Goal: Task Accomplishment & Management: Manage account settings

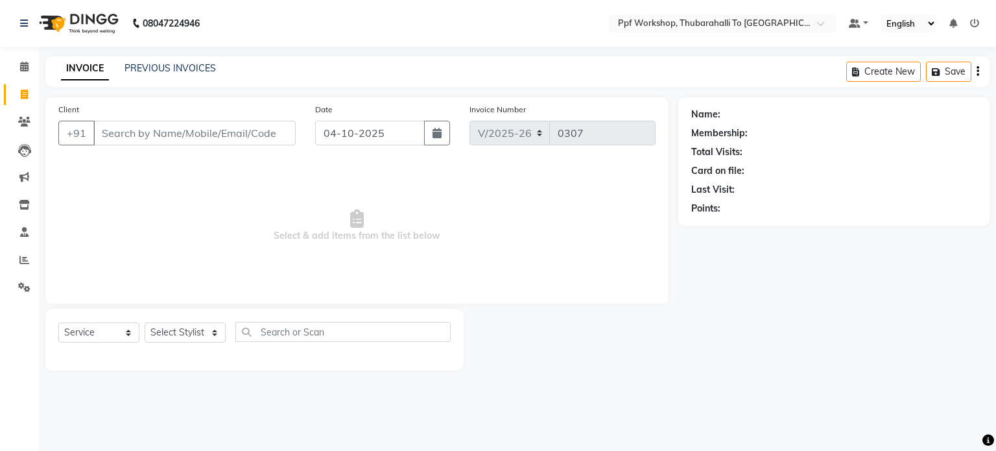
select select "8339"
select select "service"
click at [184, 71] on link "PREVIOUS INVOICES" at bounding box center [170, 68] width 91 height 12
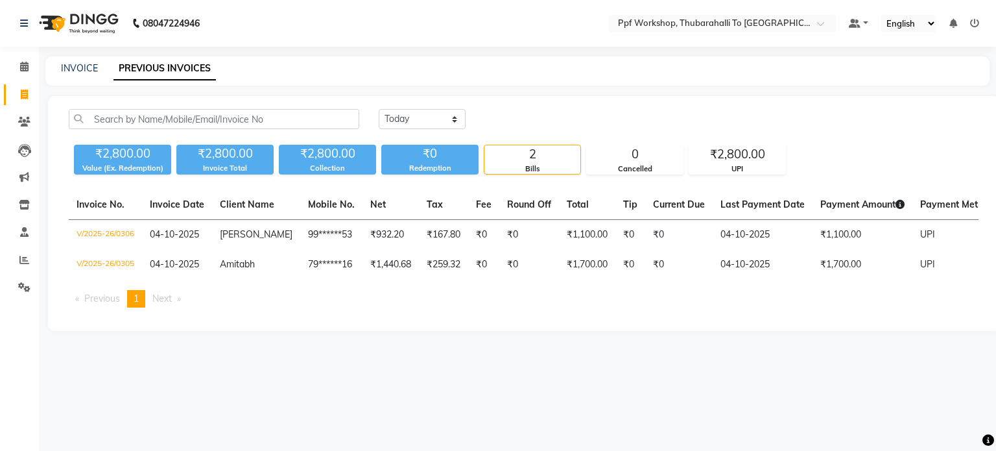
click at [184, 71] on link "PREVIOUS INVOICES" at bounding box center [165, 68] width 102 height 23
click at [82, 71] on link "INVOICE" at bounding box center [79, 68] width 37 height 12
select select "service"
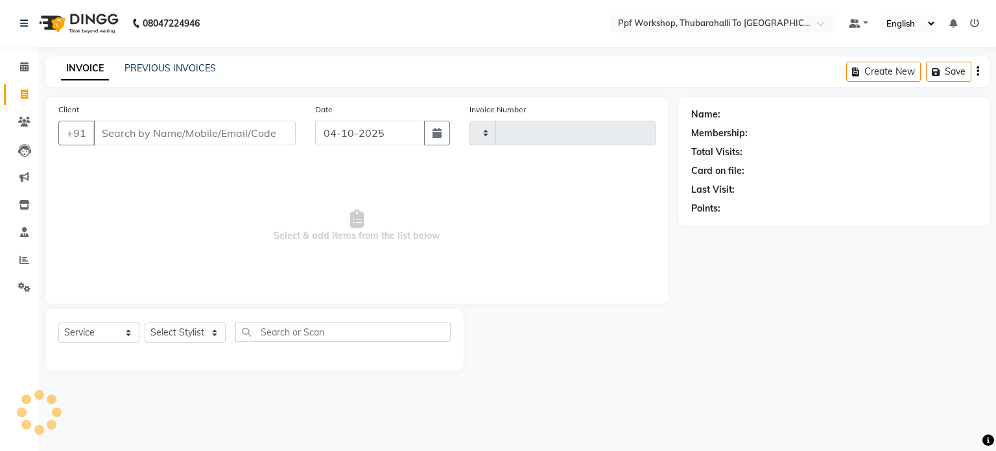
type input "0307"
select select "8339"
paste input "9049013311"
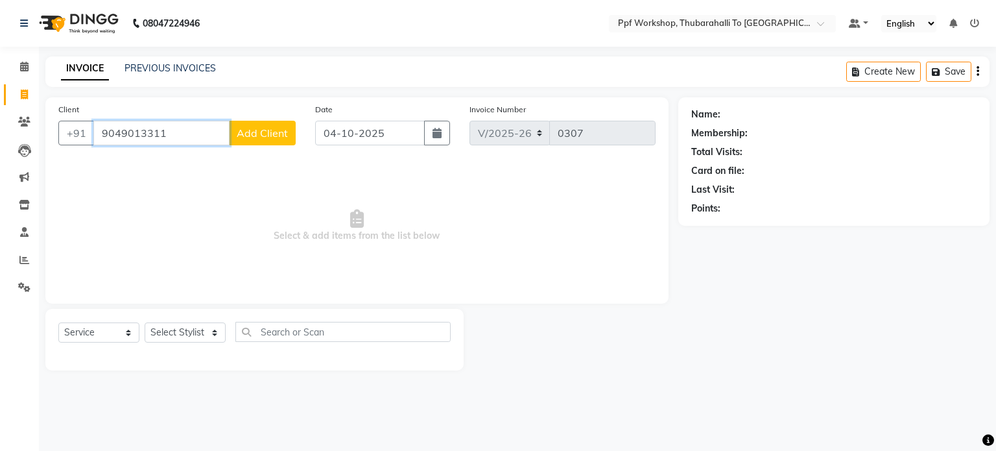
type input "9049013311"
click at [269, 134] on span "Add Client" at bounding box center [262, 132] width 51 height 13
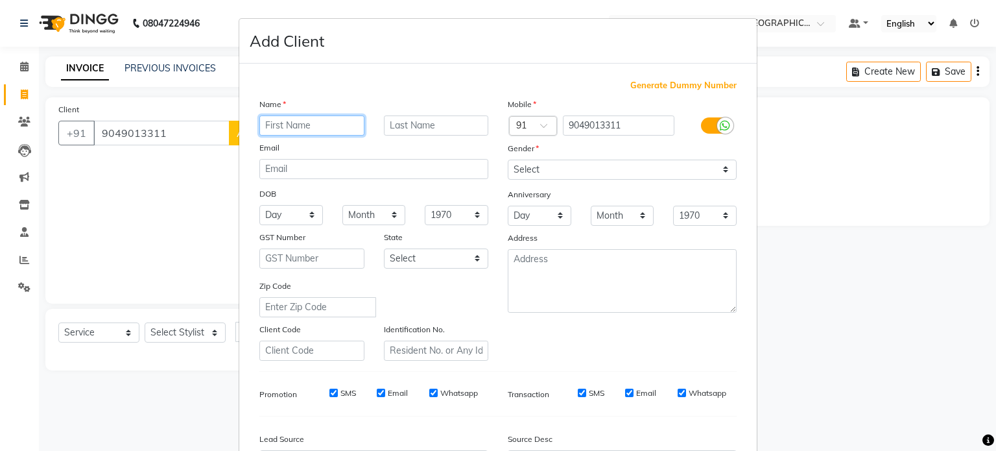
paste input "[PERSON_NAME]"
click at [302, 123] on input "[PERSON_NAME]" at bounding box center [311, 125] width 105 height 20
type input "[PERSON_NAME]"
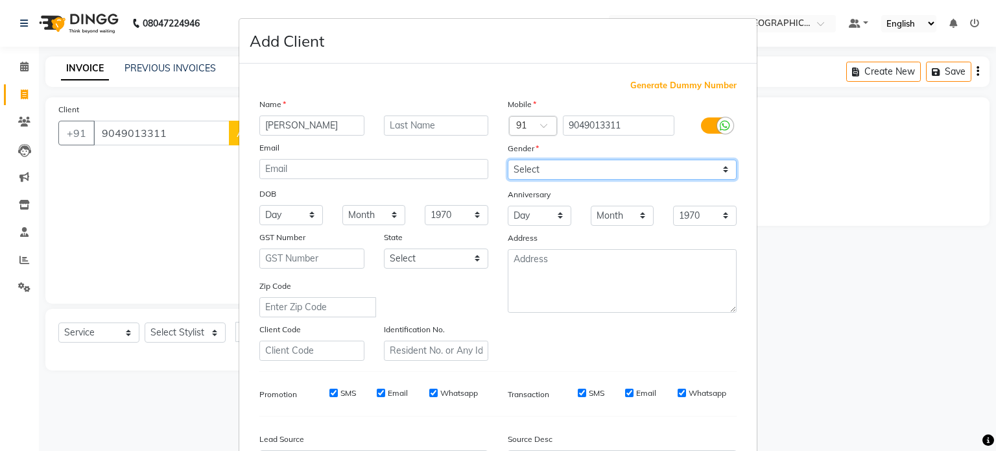
click at [560, 173] on select "Select [DEMOGRAPHIC_DATA] [DEMOGRAPHIC_DATA] Other Prefer Not To Say" at bounding box center [622, 170] width 229 height 20
select select "[DEMOGRAPHIC_DATA]"
click at [508, 160] on select "Select [DEMOGRAPHIC_DATA] [DEMOGRAPHIC_DATA] Other Prefer Not To Say" at bounding box center [622, 170] width 229 height 20
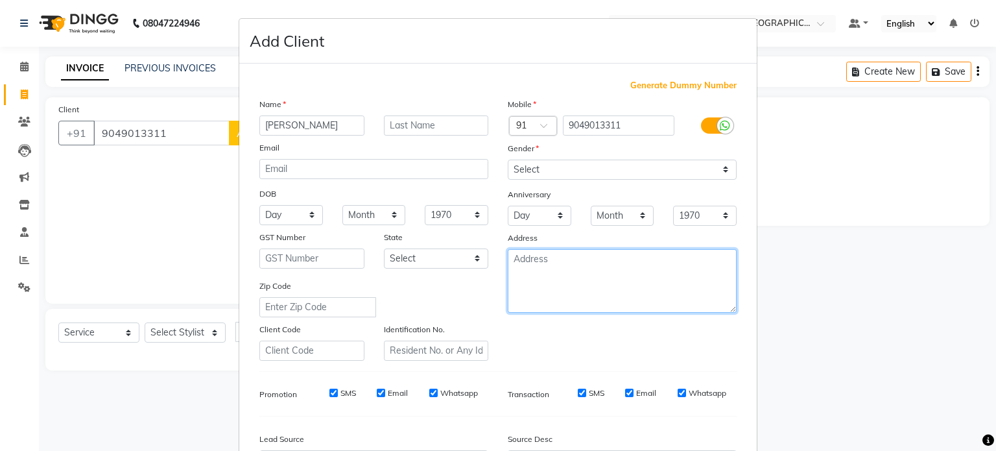
click at [540, 270] on textarea at bounding box center [622, 281] width 229 height 64
paste textarea "Hyundai Creta KA53MM0101"
type textarea "Hyundai Creta KA53MM0101"
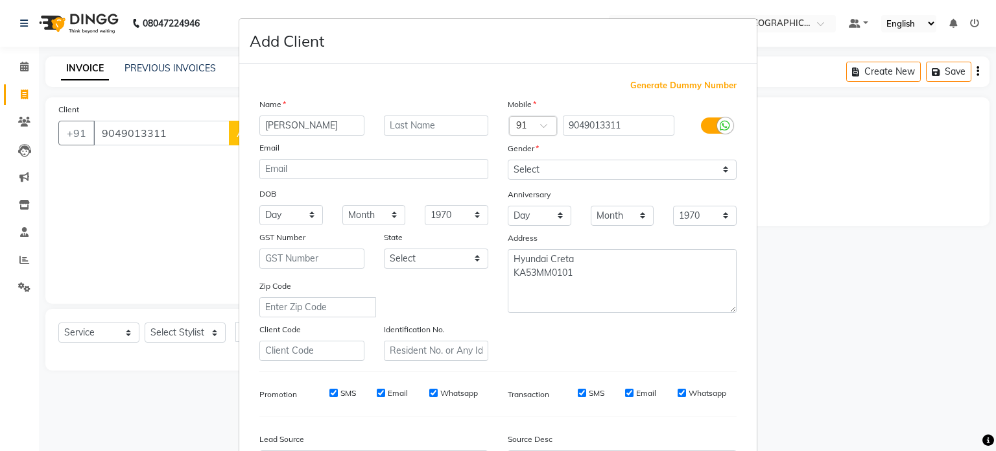
click at [560, 333] on div "Mobile Country Code × 91 9049013311 Gender Select [DEMOGRAPHIC_DATA] [DEMOGRAPH…" at bounding box center [622, 228] width 248 height 263
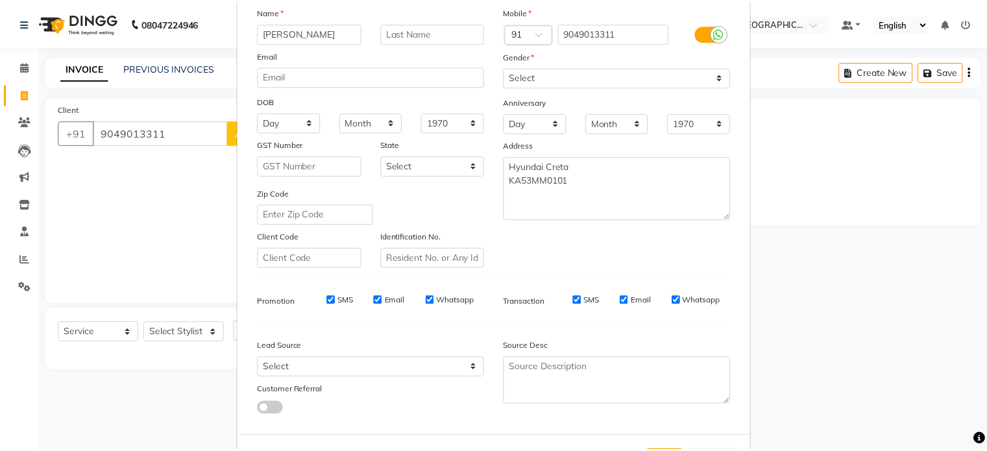
scroll to position [104, 0]
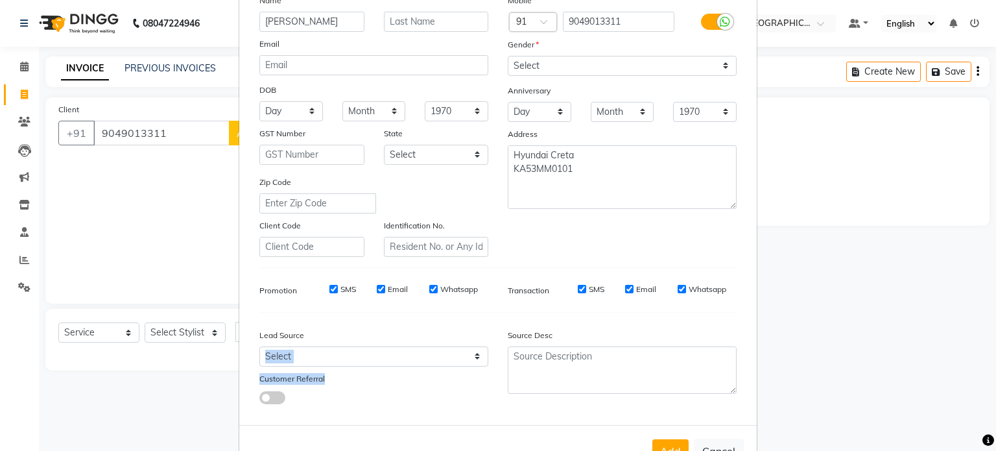
drag, startPoint x: 392, startPoint y: 376, endPoint x: 391, endPoint y: 361, distance: 15.0
click at [391, 361] on div "Lead Source Select Walk-in Referral Internet Friend Word of Mouth Advertisement…" at bounding box center [374, 363] width 248 height 81
drag, startPoint x: 391, startPoint y: 361, endPoint x: 342, endPoint y: 352, distance: 49.4
click at [342, 352] on select "Select Walk-in Referral Internet Friend Word of Mouth Advertisement Facebook Ju…" at bounding box center [373, 356] width 229 height 20
select select "54840"
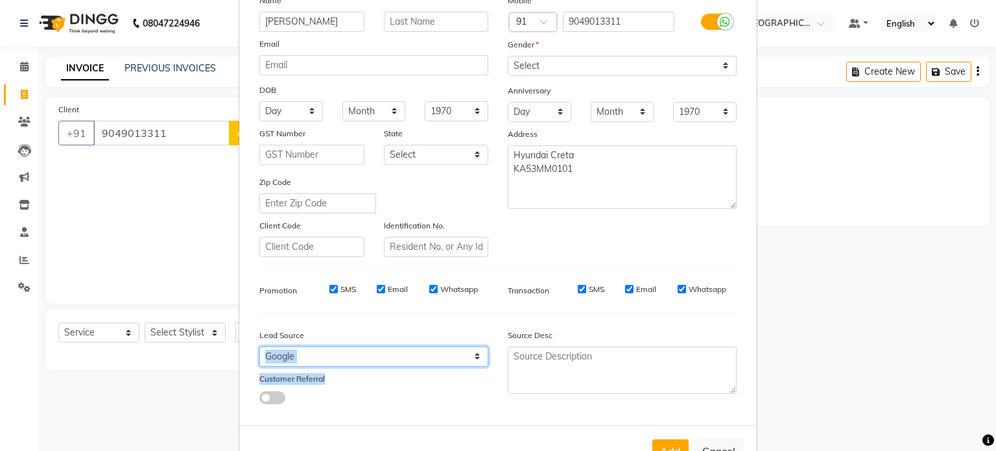
click at [259, 352] on select "Select Walk-in Referral Internet Friend Word of Mouth Advertisement Facebook Ju…" at bounding box center [373, 356] width 229 height 20
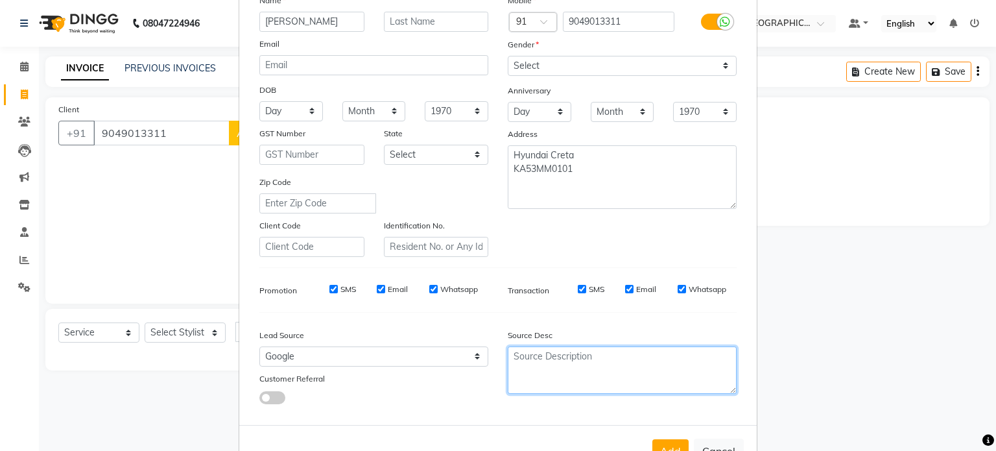
click at [517, 378] on textarea at bounding box center [622, 369] width 229 height 47
type textarea "Online"
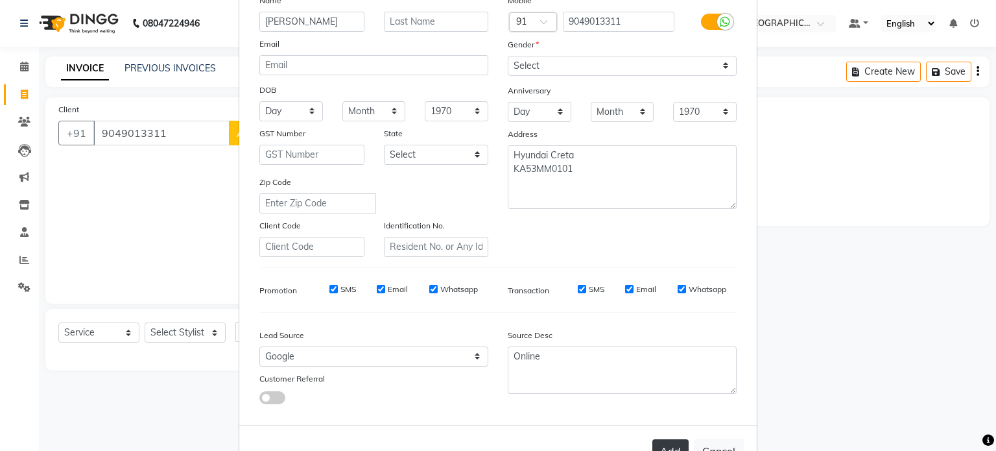
click at [669, 447] on button "Add" at bounding box center [671, 450] width 36 height 23
type input "90******11"
select select
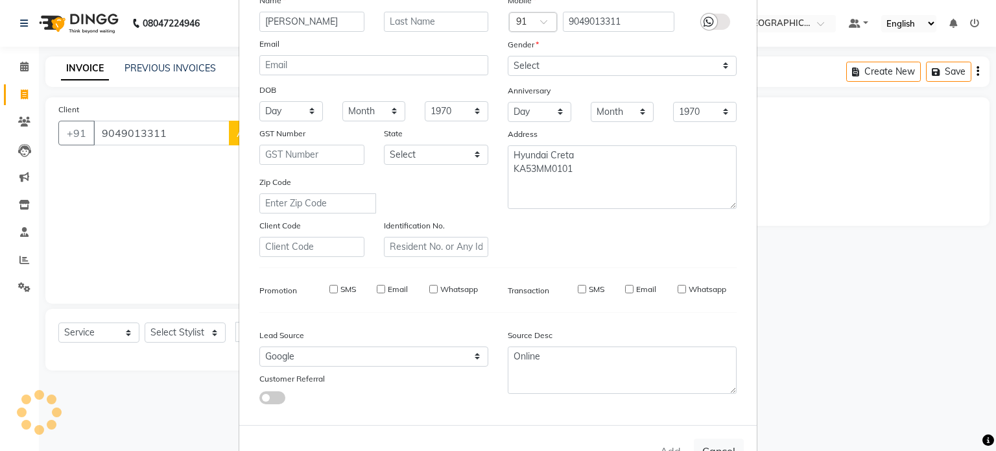
select select
checkbox input "false"
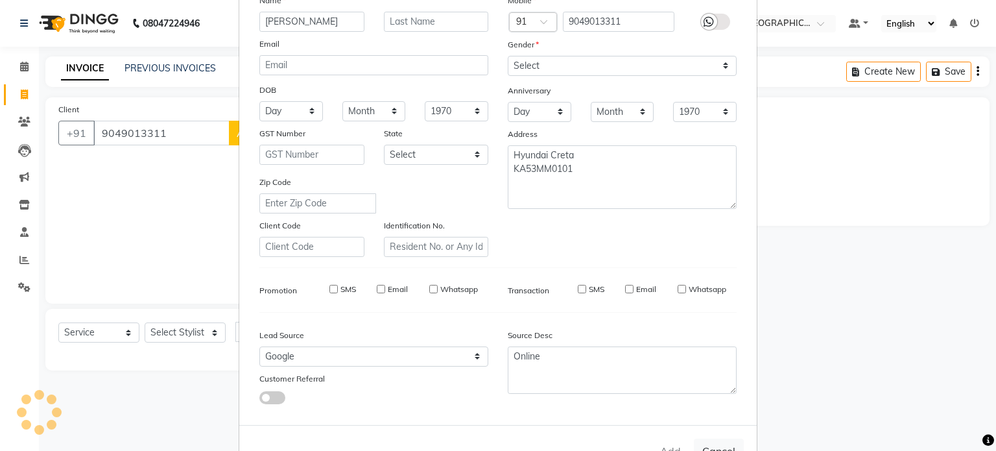
checkbox input "false"
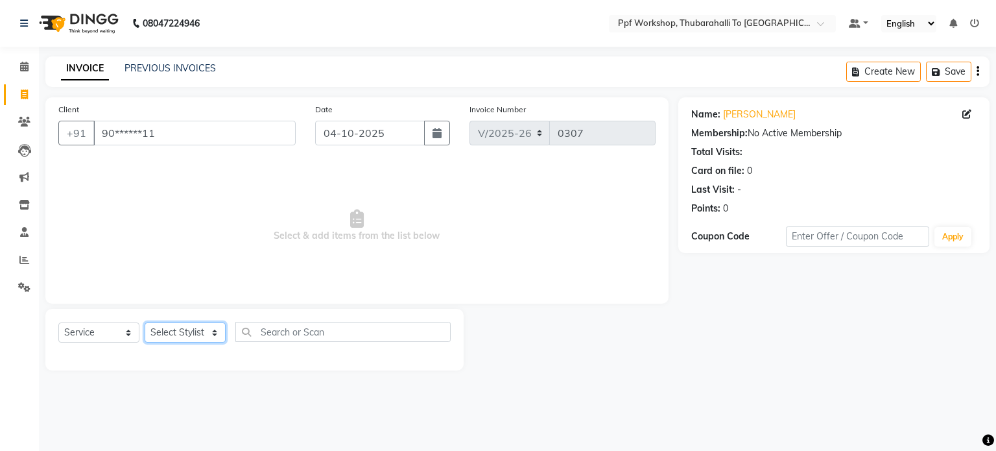
click at [205, 335] on select "Select Stylist Abdul [Cera] [PERSON_NAME] Admin ALI [PERSON_NAME] [PPF] [PERSON…" at bounding box center [185, 332] width 81 height 20
select select "81771"
click at [145, 323] on select "Select Stylist Abdul [Cera] [PERSON_NAME] Admin ALI [PERSON_NAME] [PPF] [PERSON…" at bounding box center [185, 332] width 81 height 20
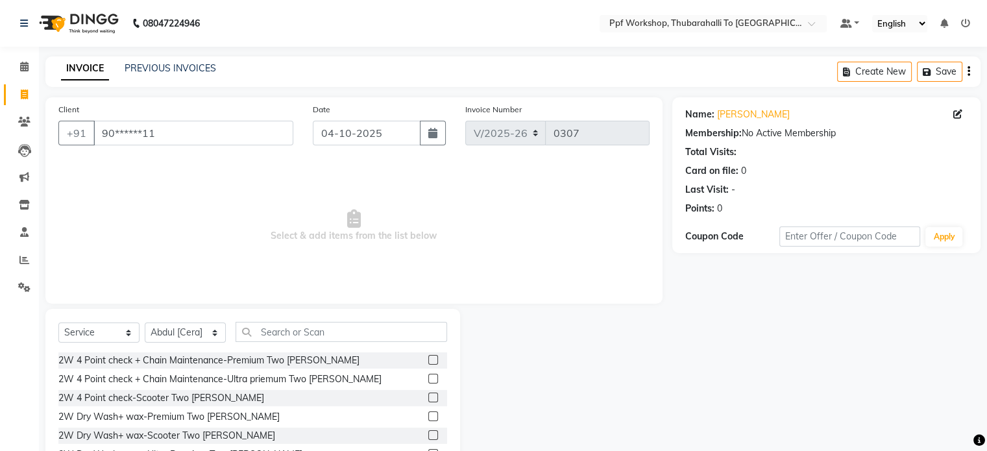
drag, startPoint x: 263, startPoint y: 320, endPoint x: 260, endPoint y: 331, distance: 12.1
click at [260, 331] on div "Select Service Product Membership Package Voucher Prepaid Gift Card Select Styl…" at bounding box center [252, 404] width 414 height 191
click at [260, 331] on input "text" at bounding box center [340, 332] width 211 height 20
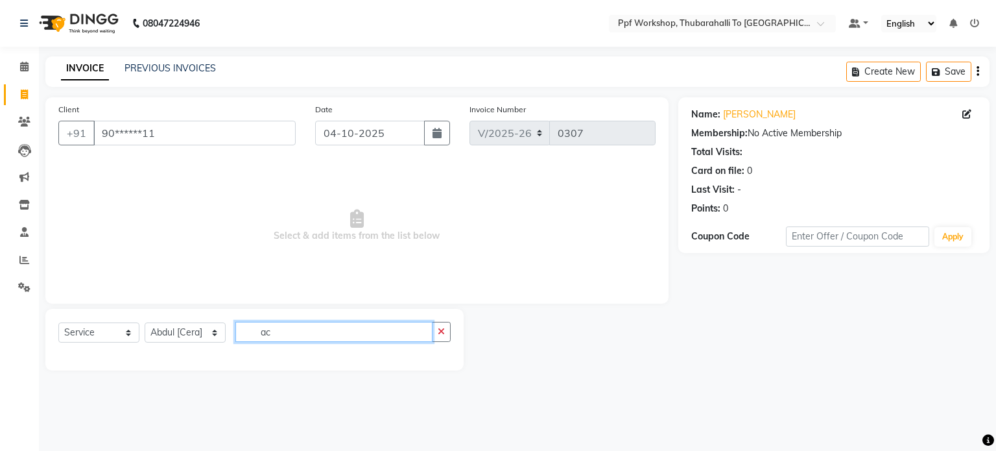
type input "a"
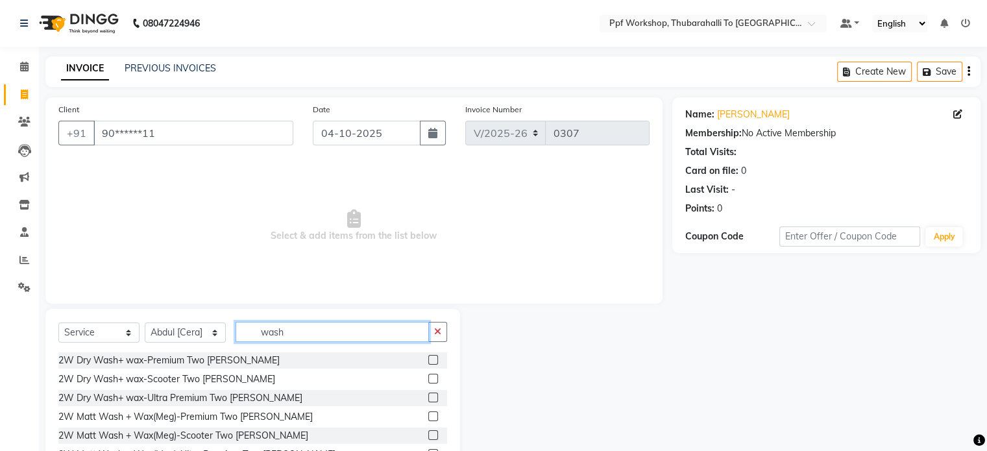
type input "wash"
click at [602, 402] on div at bounding box center [566, 404] width 212 height 191
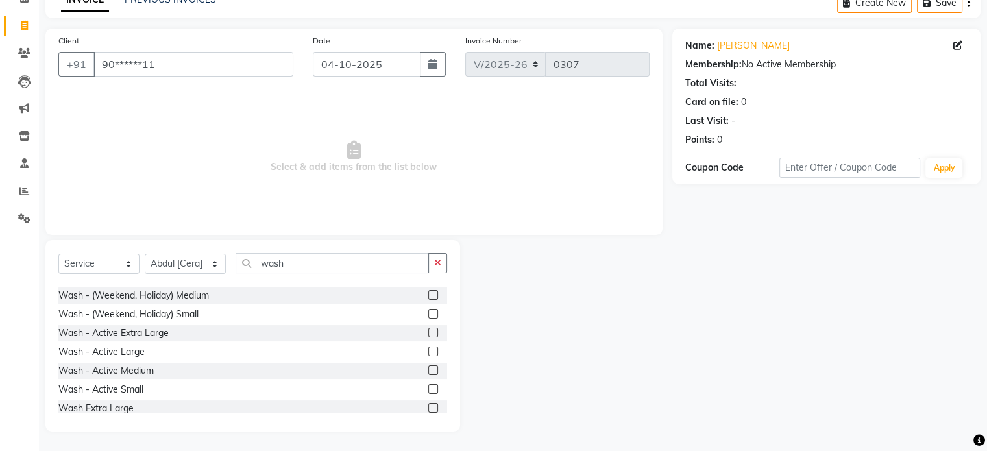
scroll to position [285, 0]
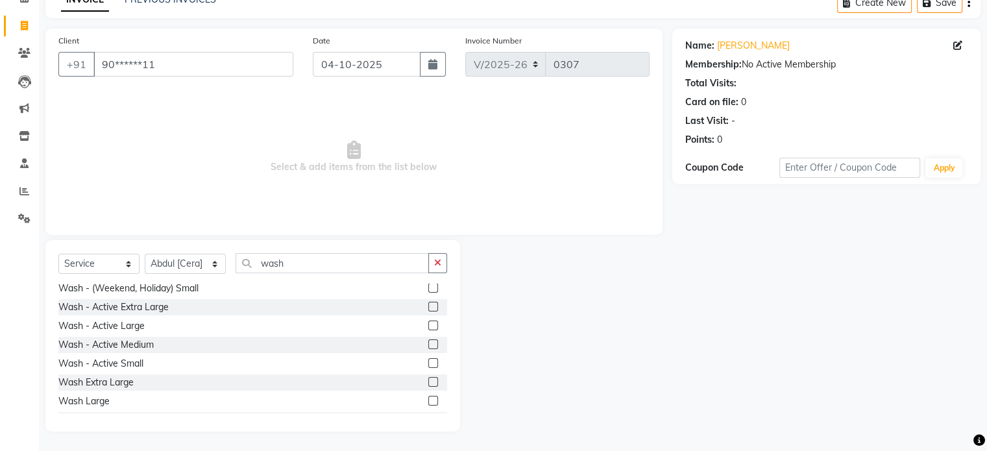
click at [428, 345] on label at bounding box center [433, 344] width 10 height 10
click at [428, 345] on input "checkbox" at bounding box center [432, 345] width 8 height 8
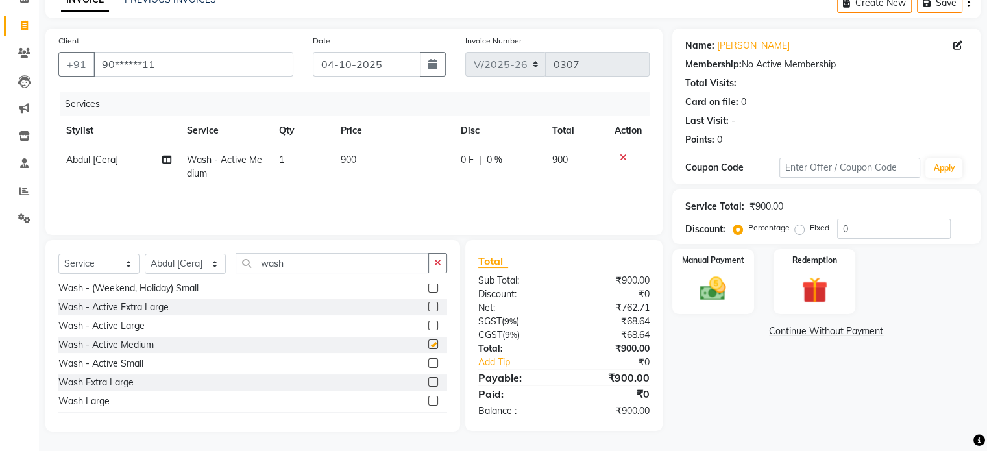
checkbox input "false"
click at [428, 324] on label at bounding box center [433, 325] width 10 height 10
click at [428, 324] on input "checkbox" at bounding box center [432, 326] width 8 height 8
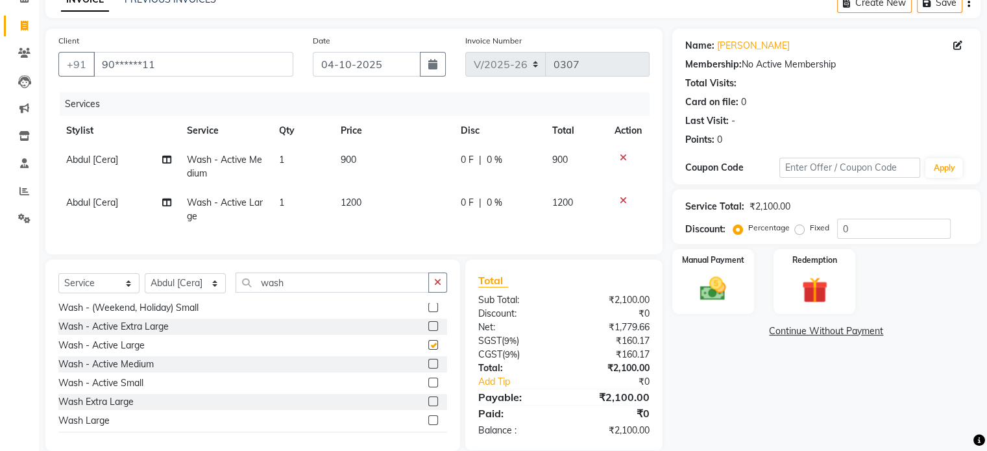
checkbox input "false"
click at [619, 159] on icon at bounding box center [622, 157] width 7 height 9
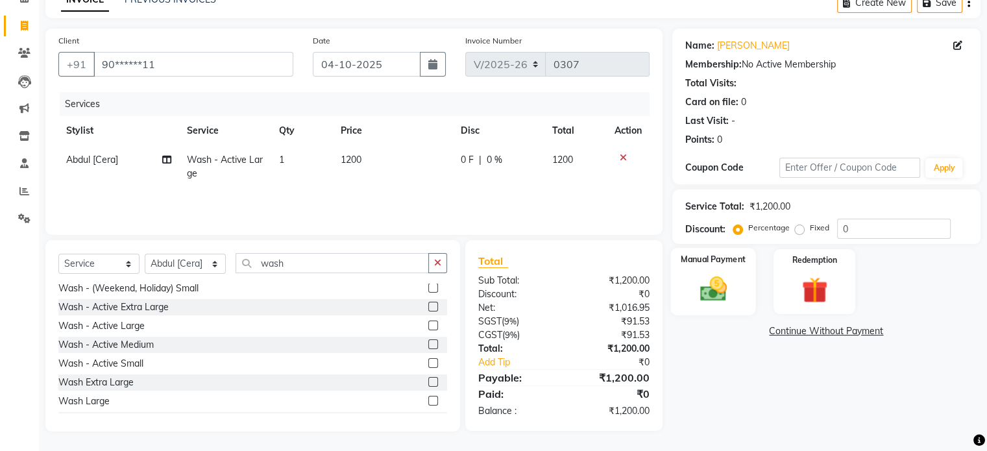
click at [716, 260] on label "Manual Payment" at bounding box center [712, 259] width 65 height 12
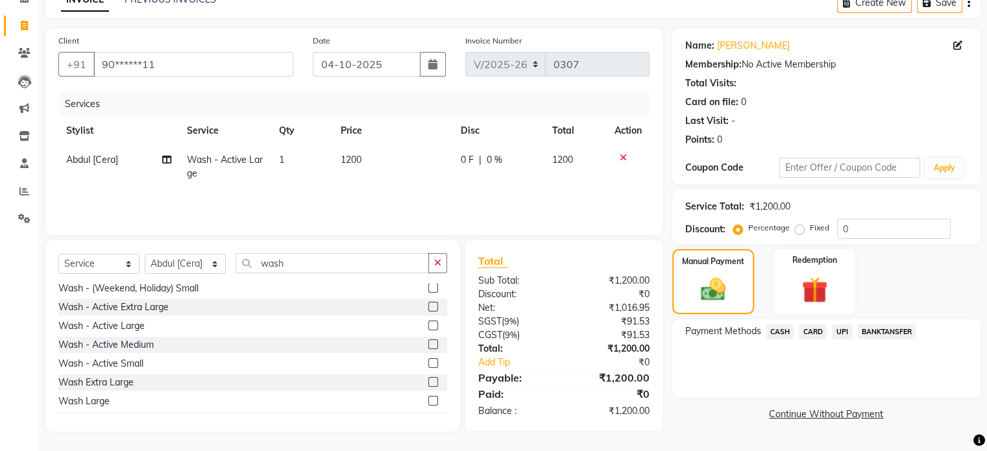
click at [843, 334] on span "UPI" at bounding box center [842, 331] width 20 height 15
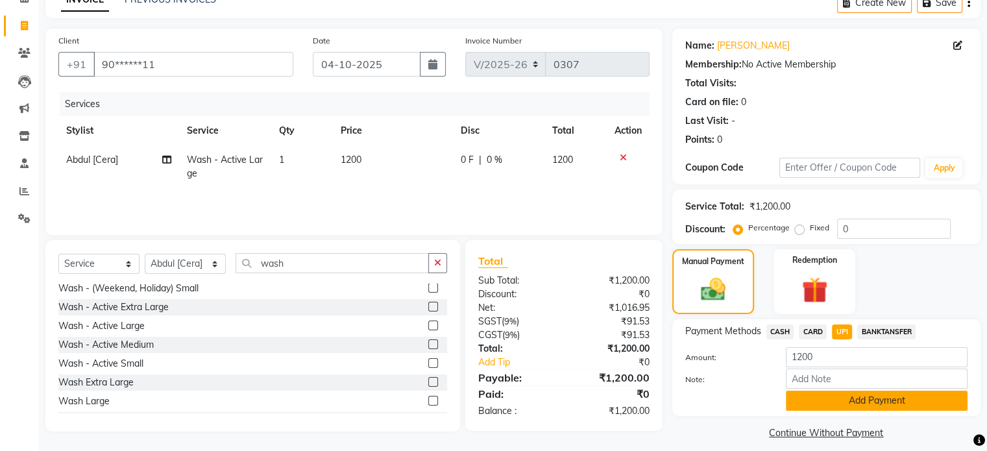
click at [869, 405] on button "Add Payment" at bounding box center [876, 400] width 182 height 20
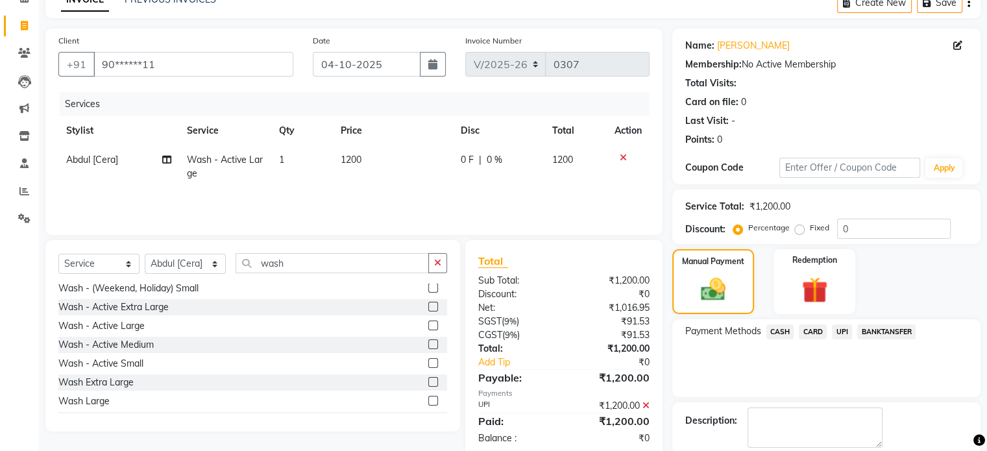
click at [921, 436] on div "Description:" at bounding box center [826, 427] width 282 height 40
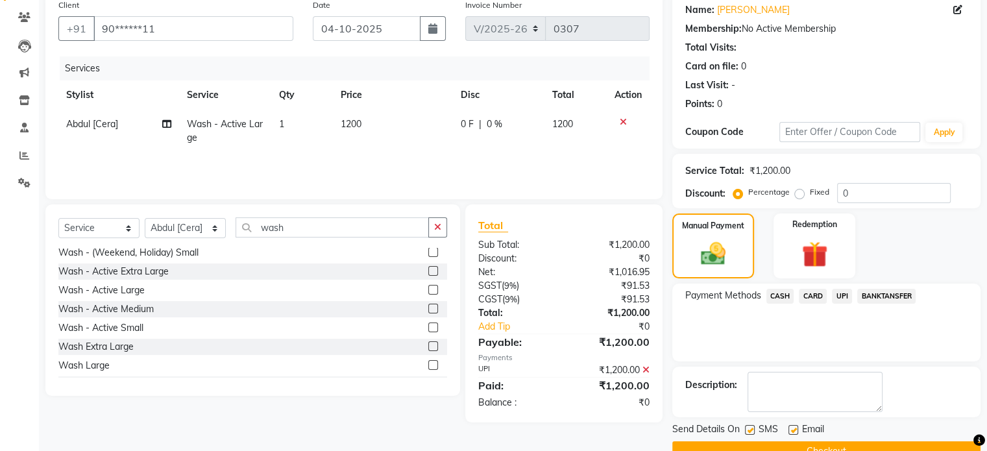
scroll to position [133, 0]
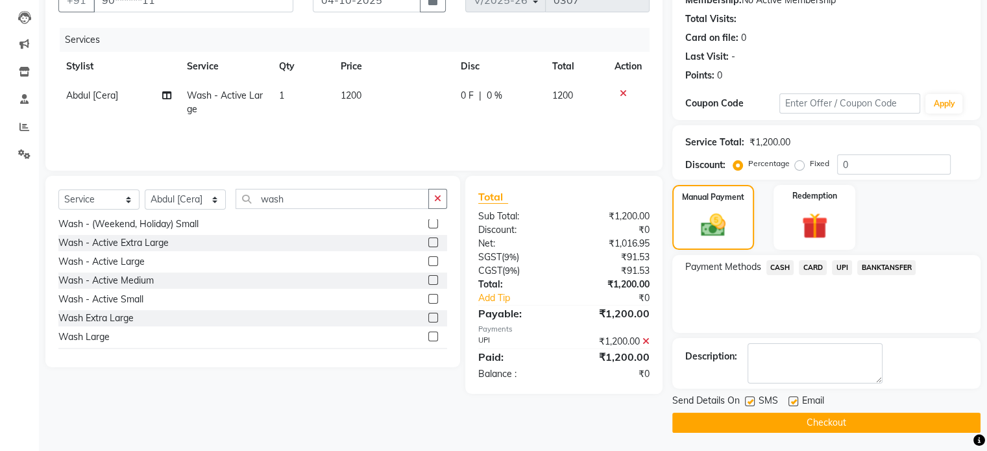
click at [900, 422] on button "Checkout" at bounding box center [826, 423] width 308 height 20
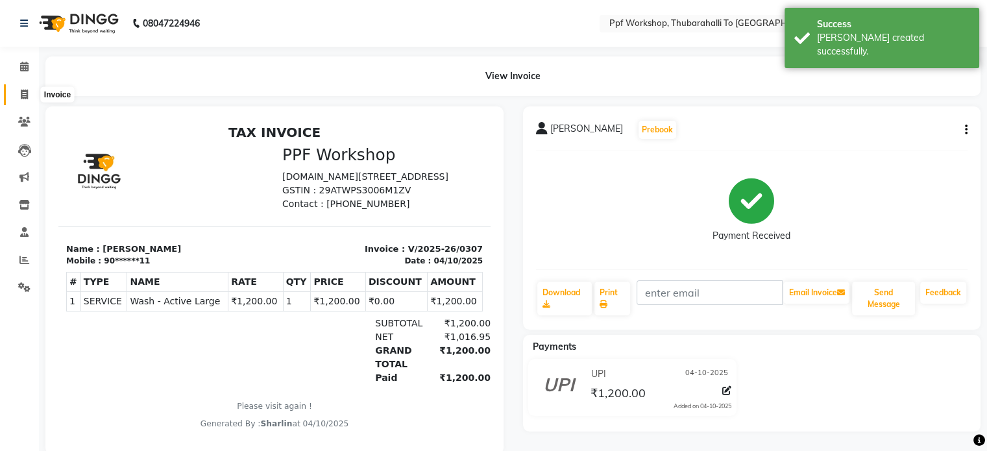
click at [21, 95] on icon at bounding box center [24, 95] width 7 height 10
select select "service"
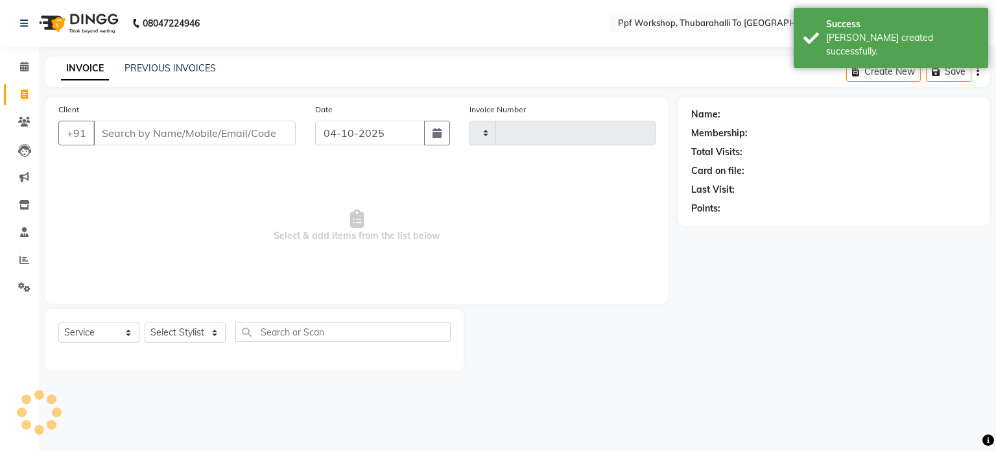
type input "0308"
select select "8339"
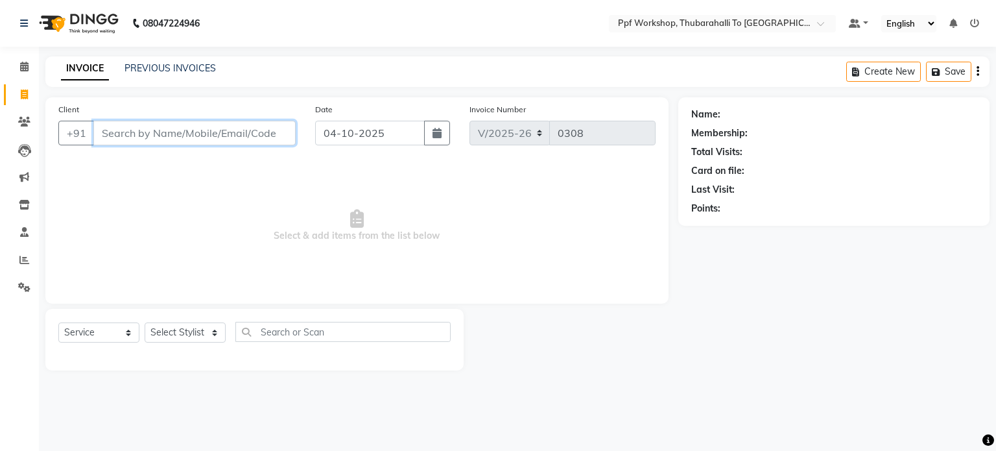
paste input "9740464762"
type input "9740464762"
click at [280, 131] on span "Add Client" at bounding box center [262, 132] width 51 height 13
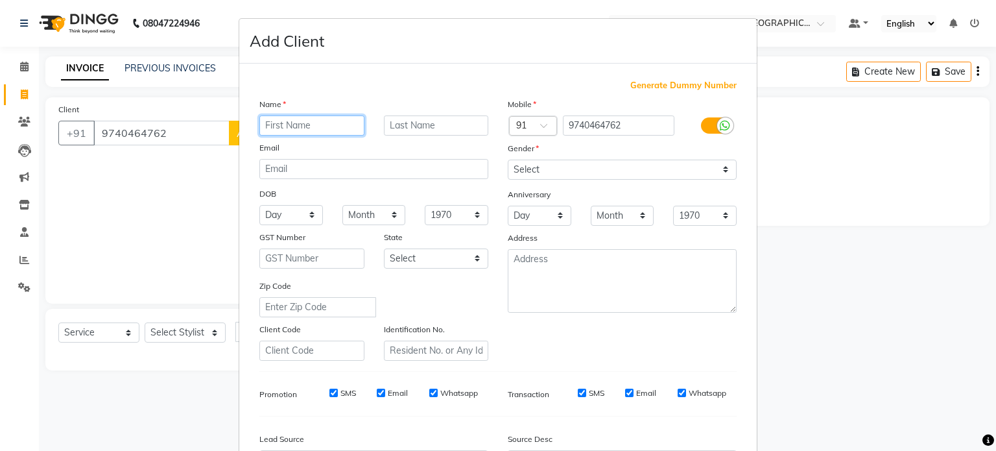
paste input "[PERSON_NAME]"
type input "[PERSON_NAME]"
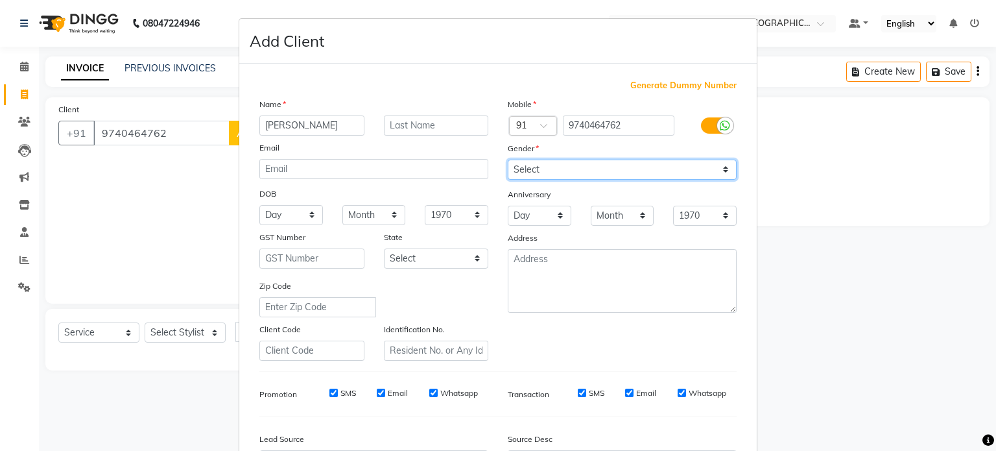
drag, startPoint x: 518, startPoint y: 173, endPoint x: 520, endPoint y: 202, distance: 29.9
click at [520, 202] on div "Mobile Country Code × 91 9740464762 Gender Select [DEMOGRAPHIC_DATA] [DEMOGRAPH…" at bounding box center [622, 228] width 248 height 263
select select "[DEMOGRAPHIC_DATA]"
click at [508, 160] on select "Select [DEMOGRAPHIC_DATA] [DEMOGRAPHIC_DATA] Other Prefer Not To Say" at bounding box center [622, 170] width 229 height 20
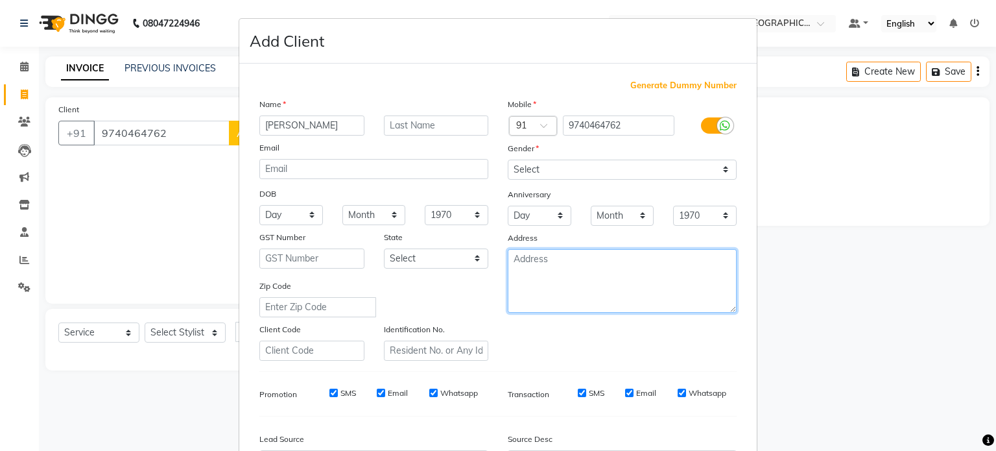
click at [527, 263] on textarea at bounding box center [622, 281] width 229 height 64
paste textarea "Hyundai i10 era KA53MB1995"
type textarea "Hyundai i10 era KA53MB1995"
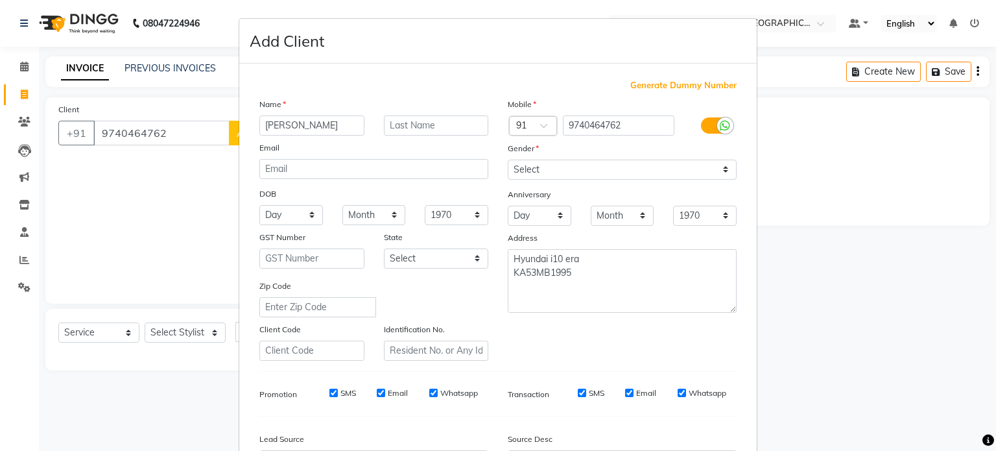
click at [546, 355] on div "Mobile Country Code × 91 9740464762 Gender Select [DEMOGRAPHIC_DATA] [DEMOGRAPH…" at bounding box center [622, 228] width 248 height 263
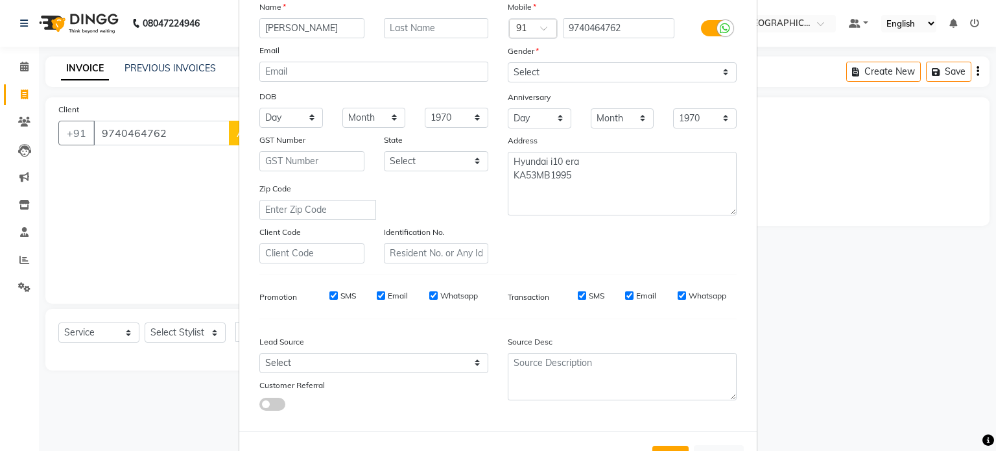
scroll to position [104, 0]
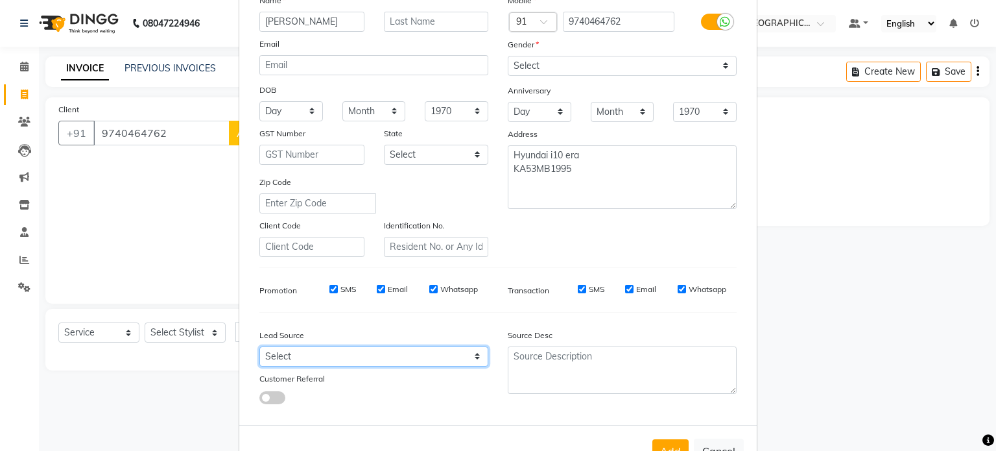
click at [437, 355] on select "Select Walk-in Referral Internet Friend Word of Mouth Advertisement Facebook Ju…" at bounding box center [373, 356] width 229 height 20
select select "54840"
click at [259, 352] on select "Select Walk-in Referral Internet Friend Word of Mouth Advertisement Facebook Ju…" at bounding box center [373, 356] width 229 height 20
click at [420, 332] on div "Lead Source" at bounding box center [374, 337] width 248 height 18
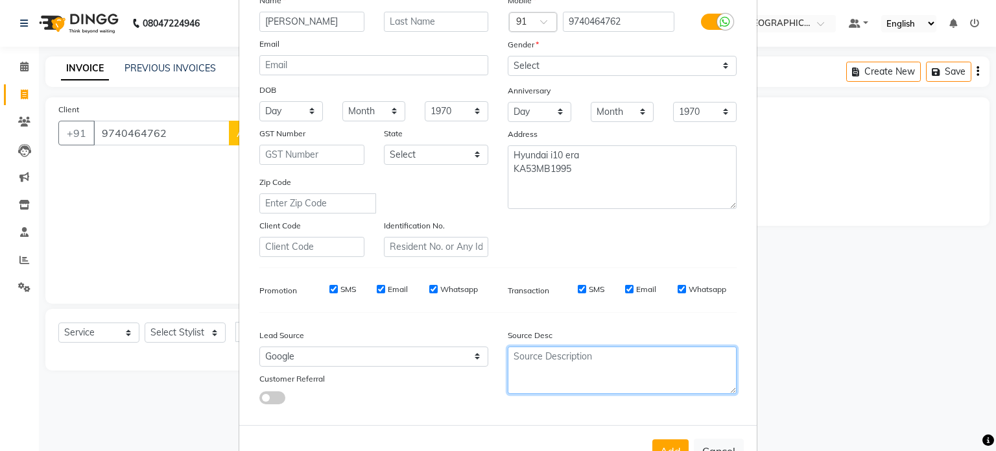
click at [544, 355] on textarea at bounding box center [622, 369] width 229 height 47
type textarea "Online"
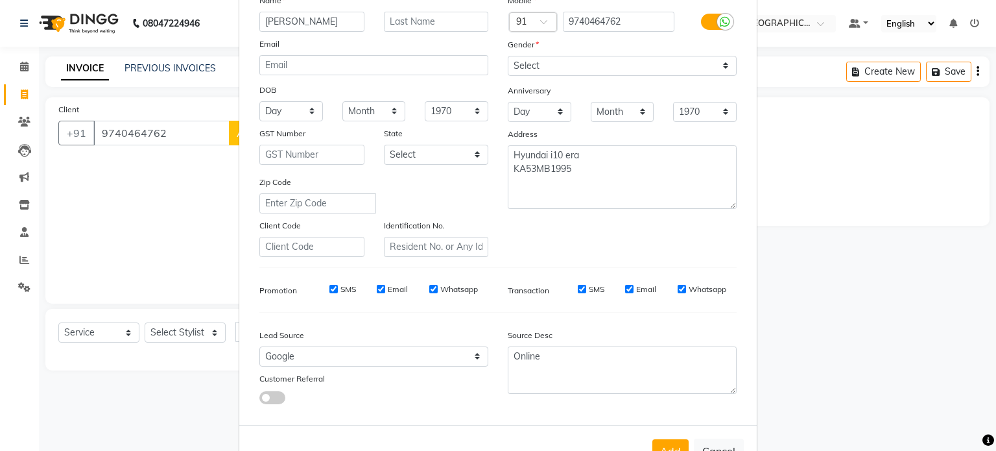
click at [826, 340] on ngb-modal-window "Add Client Generate Dummy Number Name [PERSON_NAME] Email DOB Day 01 02 03 04 0…" at bounding box center [498, 225] width 996 height 451
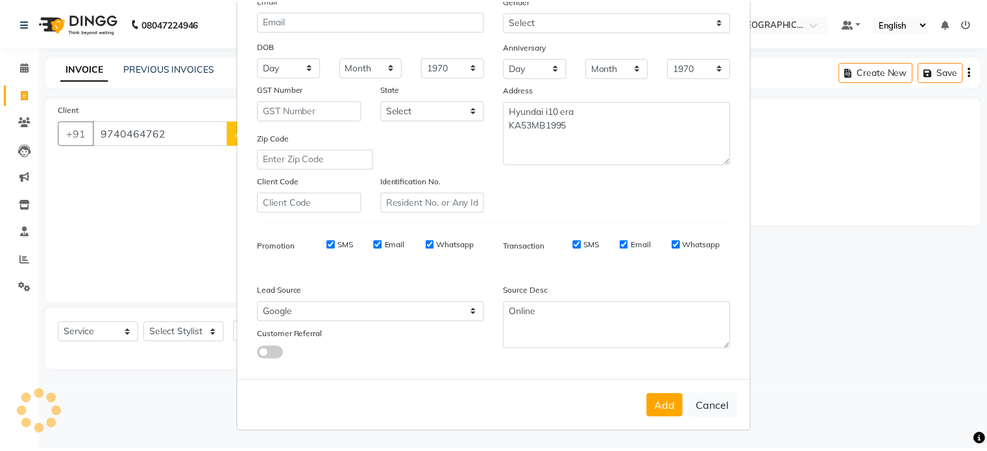
scroll to position [154, 0]
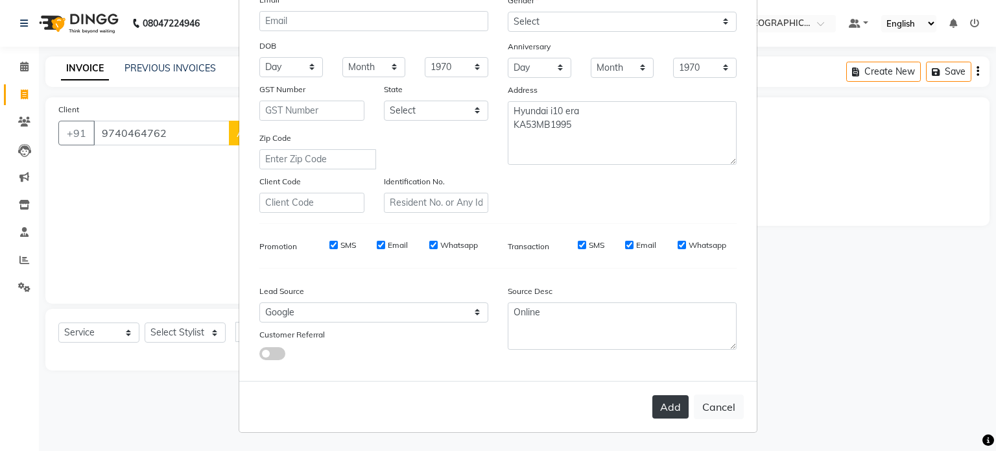
click at [672, 407] on button "Add" at bounding box center [671, 406] width 36 height 23
type input "97******62"
select select
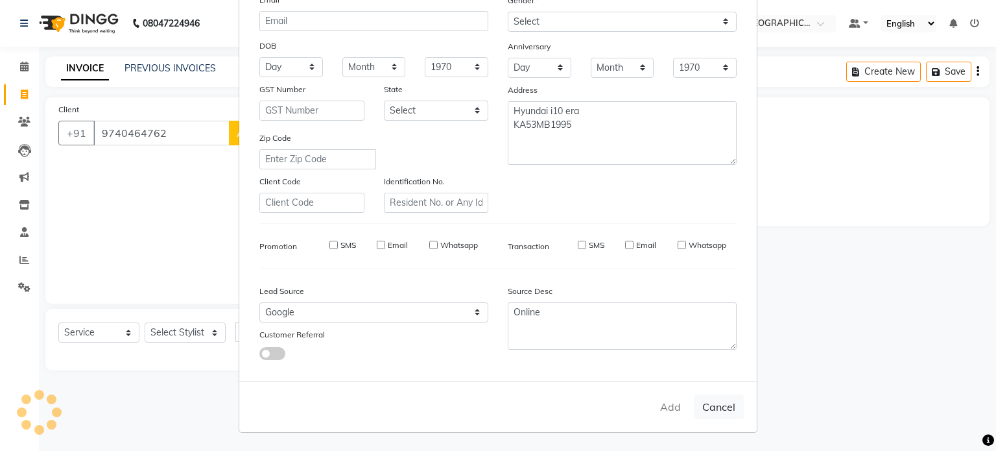
select select
checkbox input "false"
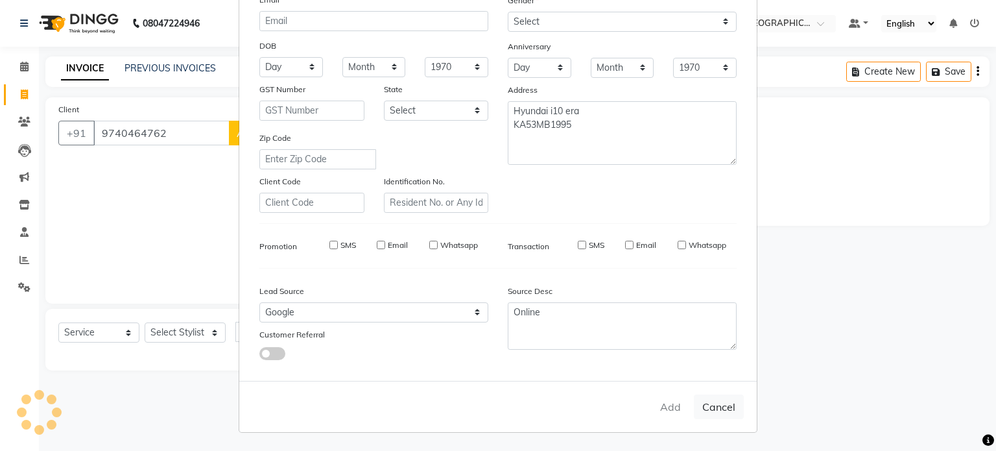
checkbox input "false"
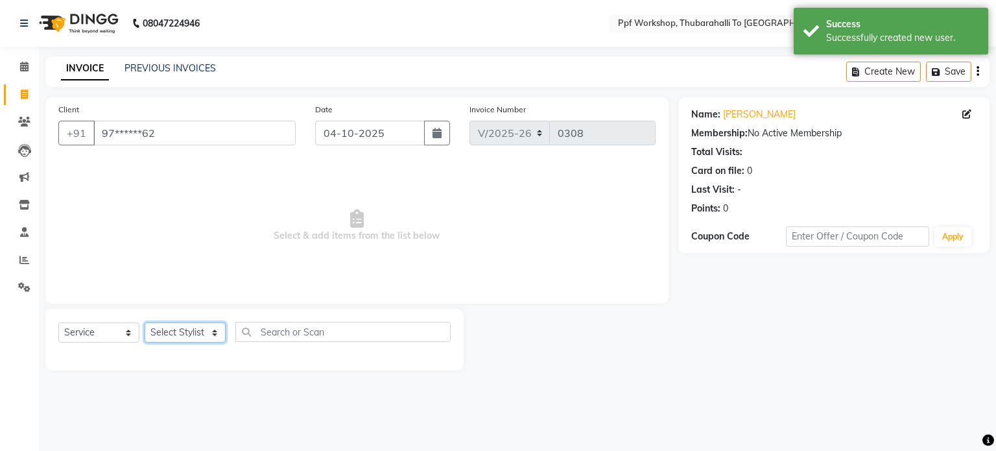
click at [202, 329] on select "Select Stylist Abdul [Cera] [PERSON_NAME] Admin ALI [PERSON_NAME] [PPF] [PERSON…" at bounding box center [185, 332] width 81 height 20
select select "81772"
click at [145, 323] on select "Select Stylist Abdul [Cera] [PERSON_NAME] Admin ALI [PERSON_NAME] [PPF] [PERSON…" at bounding box center [185, 332] width 81 height 20
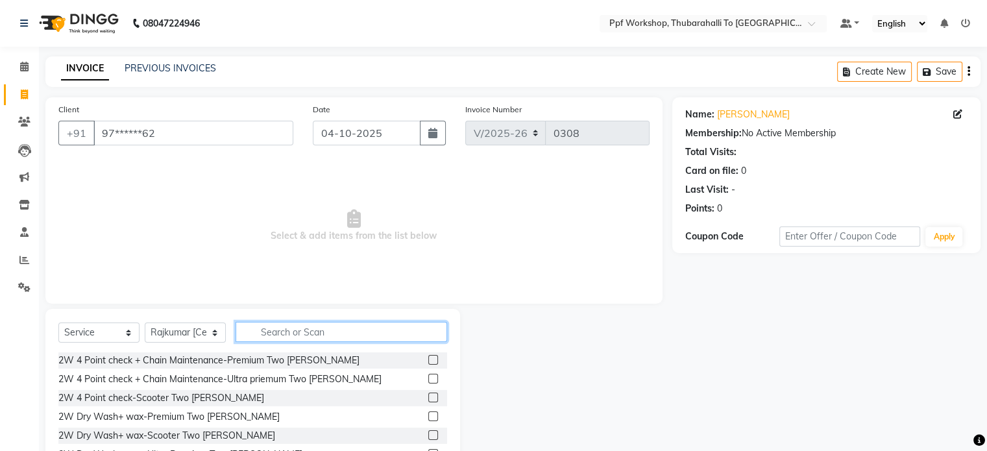
click at [272, 333] on input "text" at bounding box center [340, 332] width 211 height 20
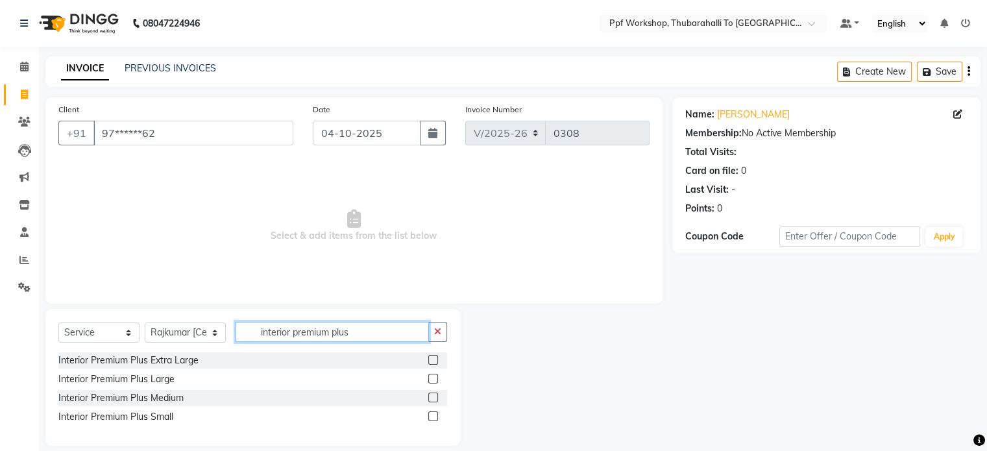
type input "interior premium plus"
click at [433, 416] on label at bounding box center [433, 416] width 10 height 10
click at [433, 416] on input "checkbox" at bounding box center [432, 417] width 8 height 8
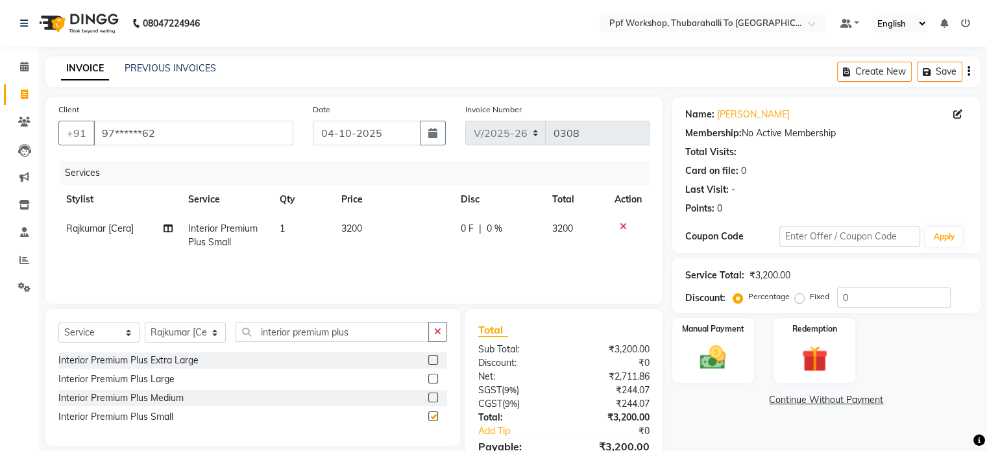
checkbox input "false"
click at [430, 334] on button "button" at bounding box center [437, 332] width 19 height 20
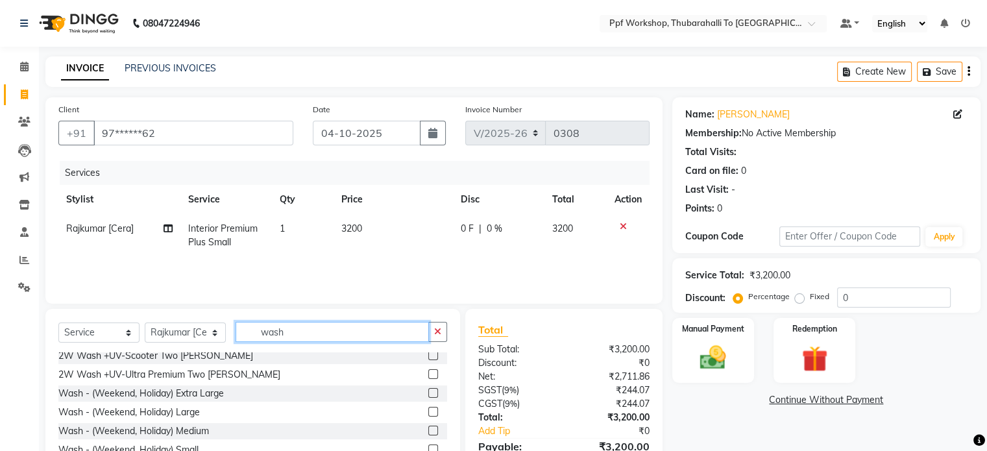
scroll to position [226, 0]
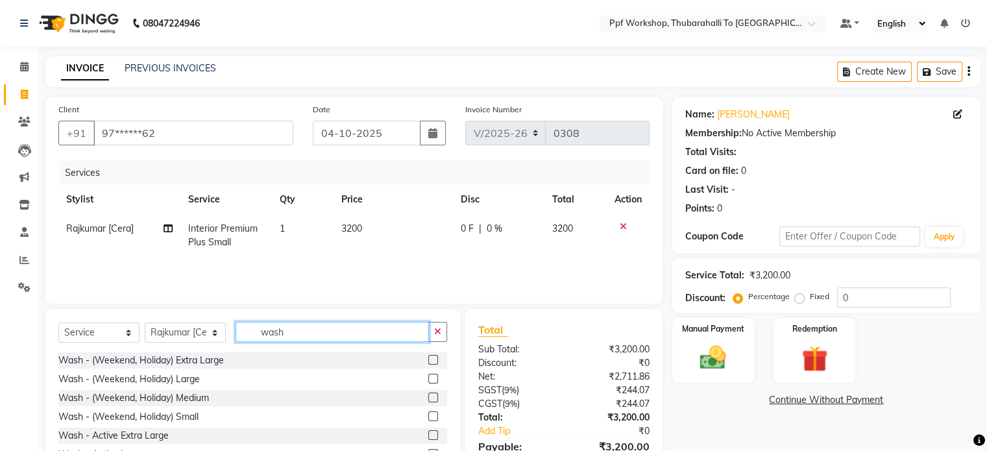
type input "wash"
click at [708, 424] on div "Name: [PERSON_NAME] Membership: No Active Membership Total Visits: Card on file…" at bounding box center [831, 298] width 318 height 403
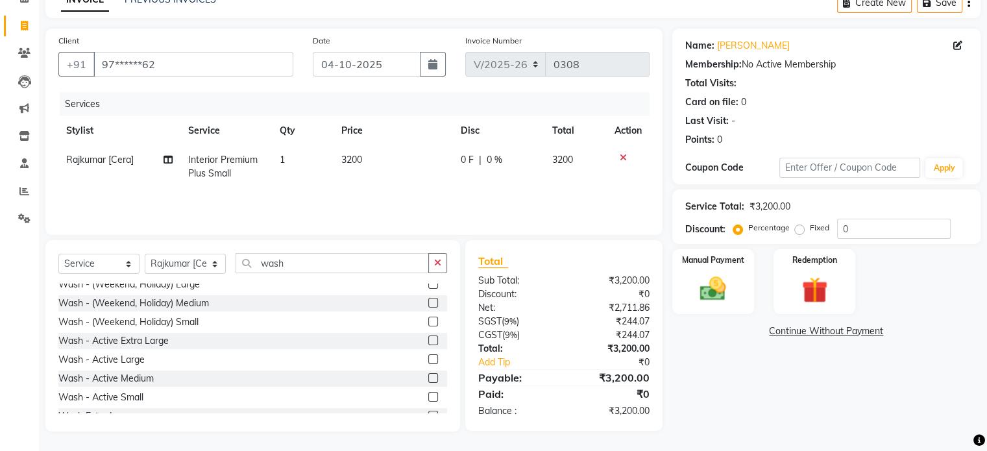
scroll to position [278, 0]
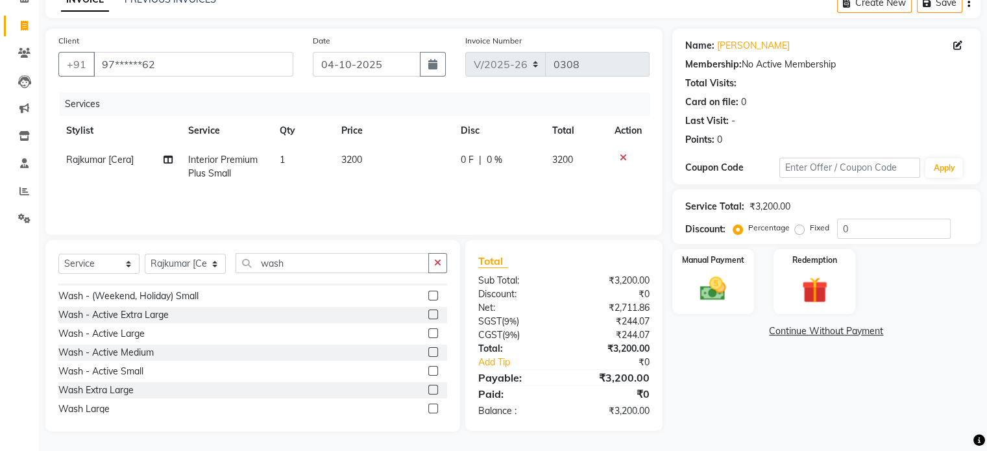
click at [428, 366] on label at bounding box center [433, 371] width 10 height 10
click at [428, 367] on input "checkbox" at bounding box center [432, 371] width 8 height 8
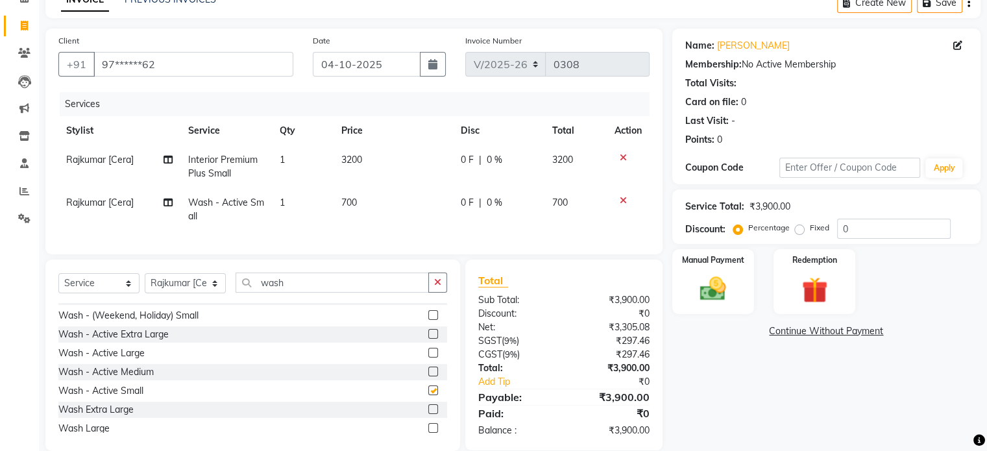
checkbox input "false"
click at [704, 407] on div "Name: [PERSON_NAME] Membership: No Active Membership Total Visits: Card on file…" at bounding box center [831, 240] width 318 height 422
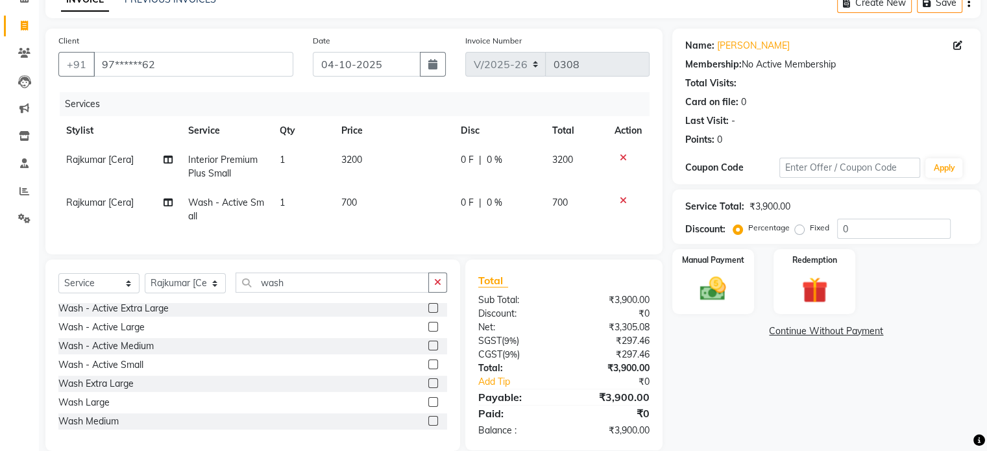
scroll to position [322, 0]
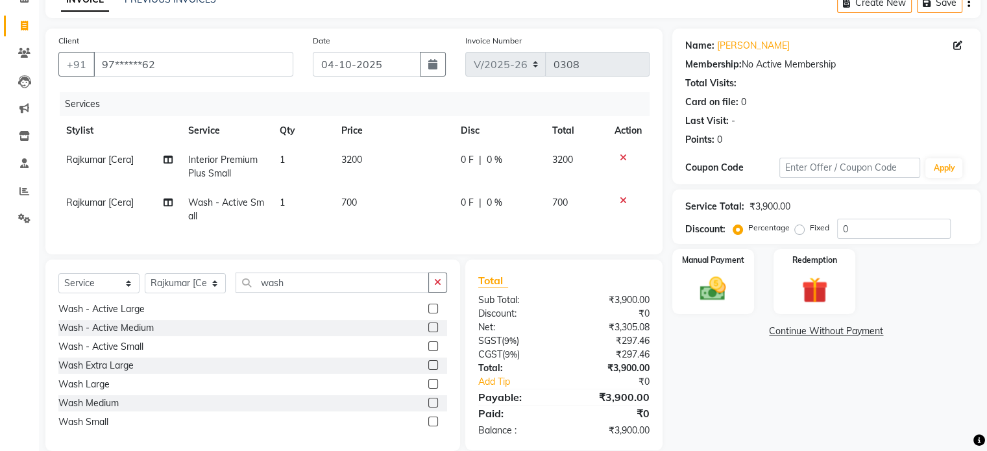
click at [428, 332] on label at bounding box center [433, 327] width 10 height 10
click at [428, 332] on input "checkbox" at bounding box center [432, 328] width 8 height 8
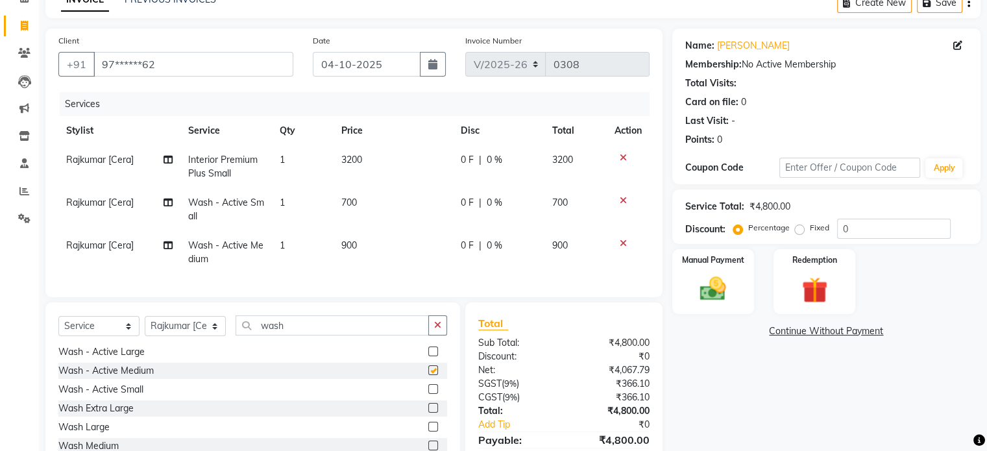
checkbox input "false"
click at [621, 198] on icon at bounding box center [622, 200] width 7 height 9
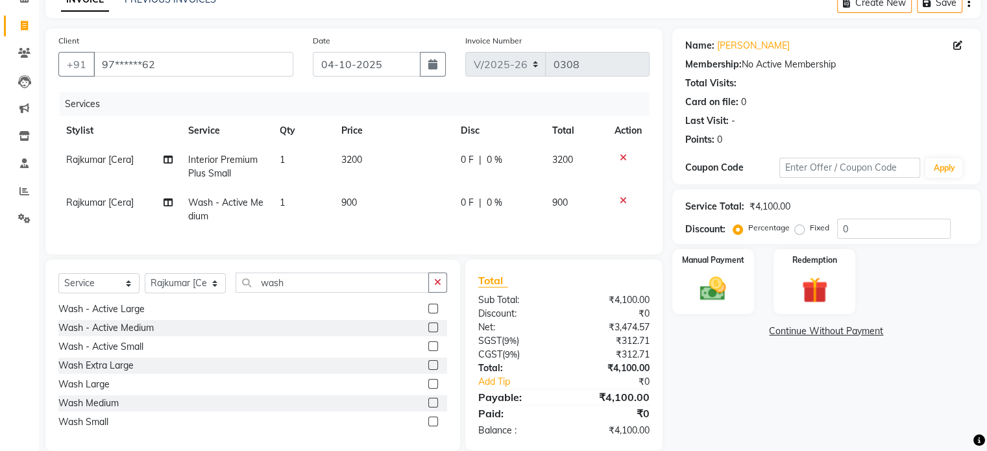
click at [462, 202] on span "0 F" at bounding box center [467, 203] width 13 height 14
select select "81772"
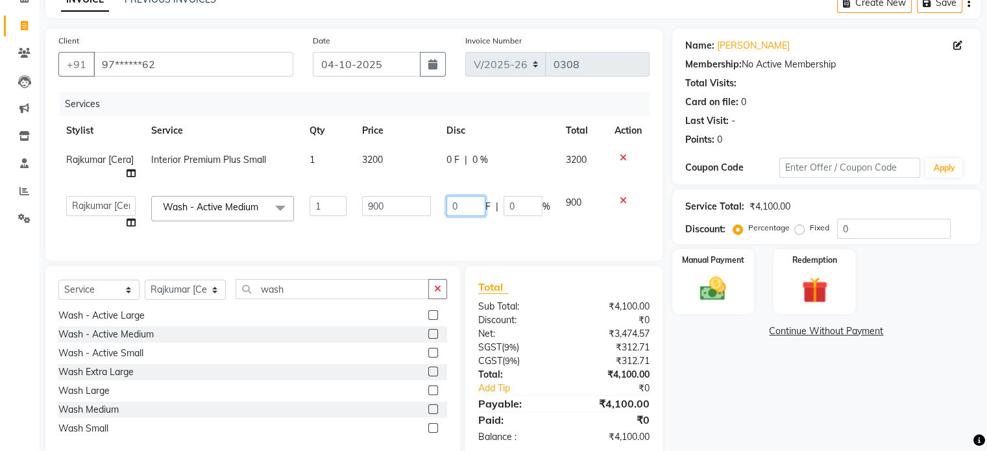
click at [449, 209] on input "0" at bounding box center [465, 206] width 39 height 20
type input "200"
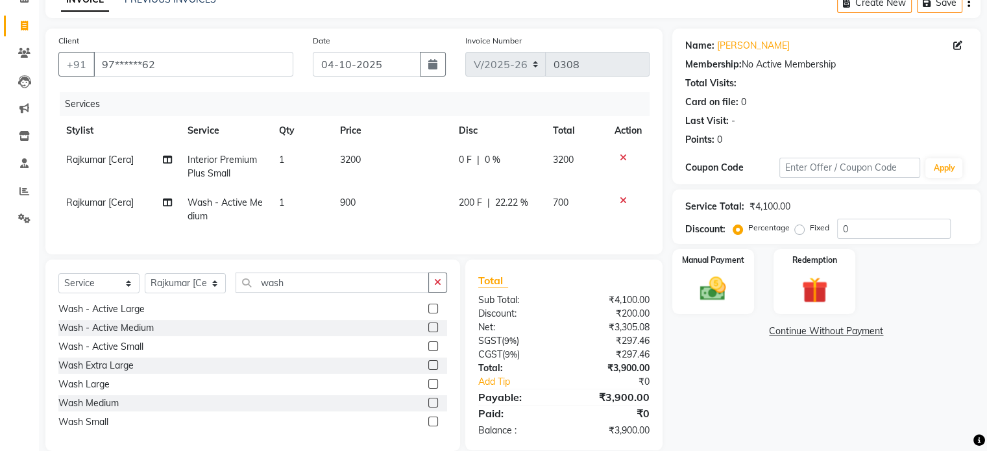
click at [461, 206] on span "200 F" at bounding box center [470, 203] width 23 height 14
select select "81772"
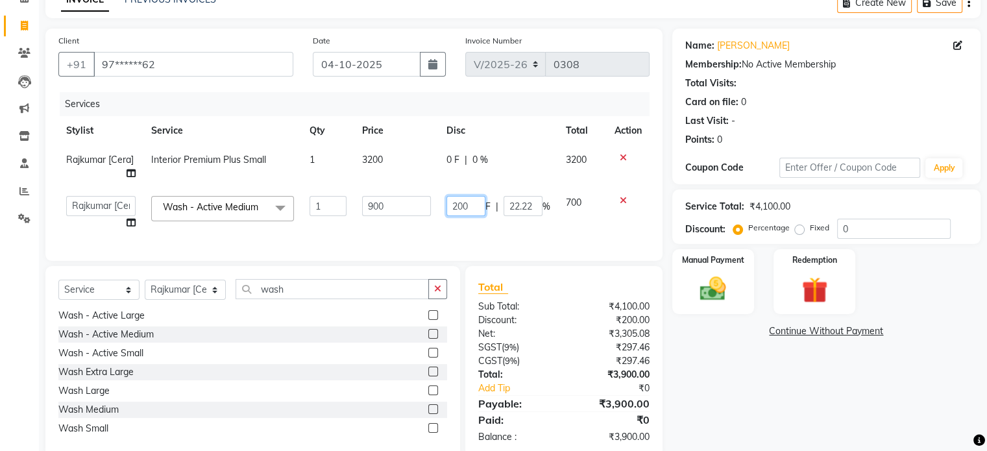
click at [456, 204] on input "200" at bounding box center [465, 206] width 39 height 20
type input "100"
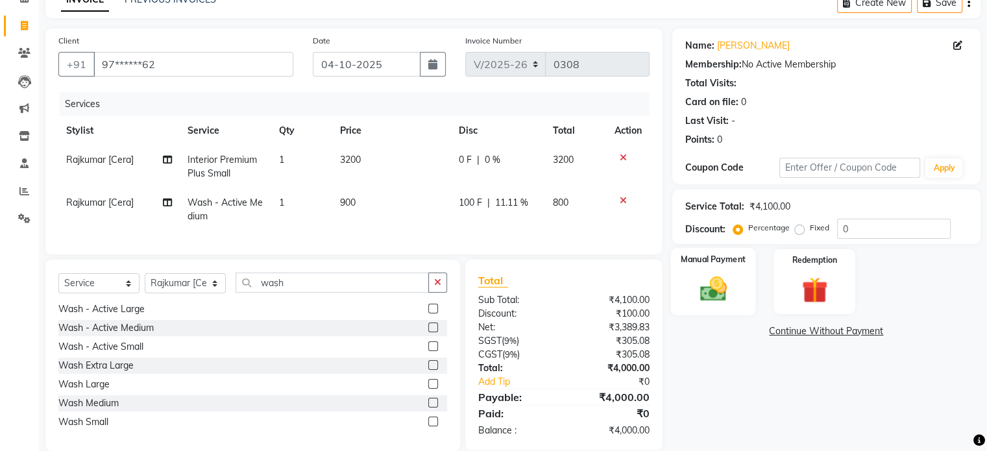
click at [708, 285] on img at bounding box center [712, 289] width 43 height 31
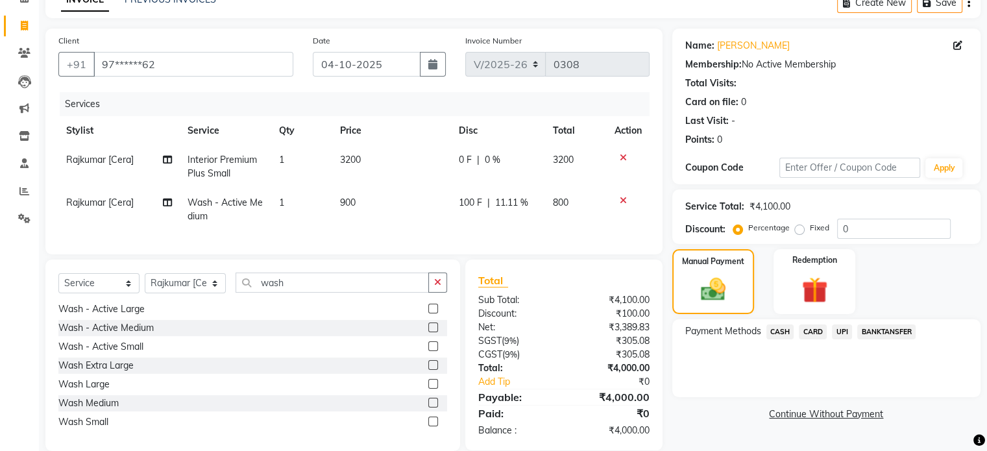
click at [843, 331] on span "UPI" at bounding box center [842, 331] width 20 height 15
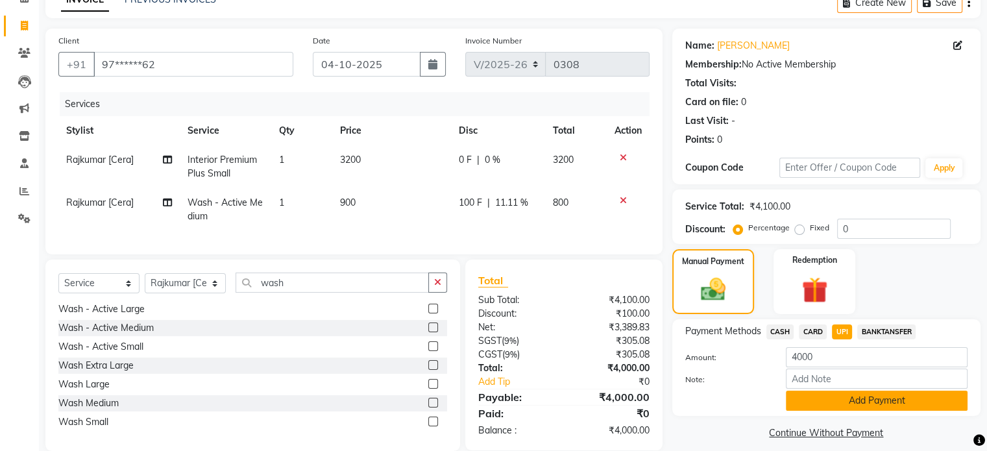
click at [841, 402] on button "Add Payment" at bounding box center [876, 400] width 182 height 20
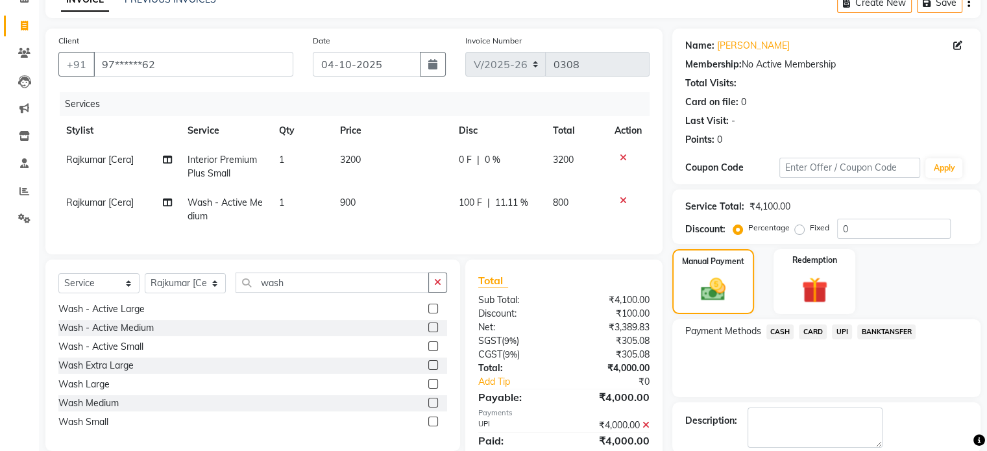
click at [924, 280] on div "Manual Payment Redemption" at bounding box center [826, 281] width 328 height 65
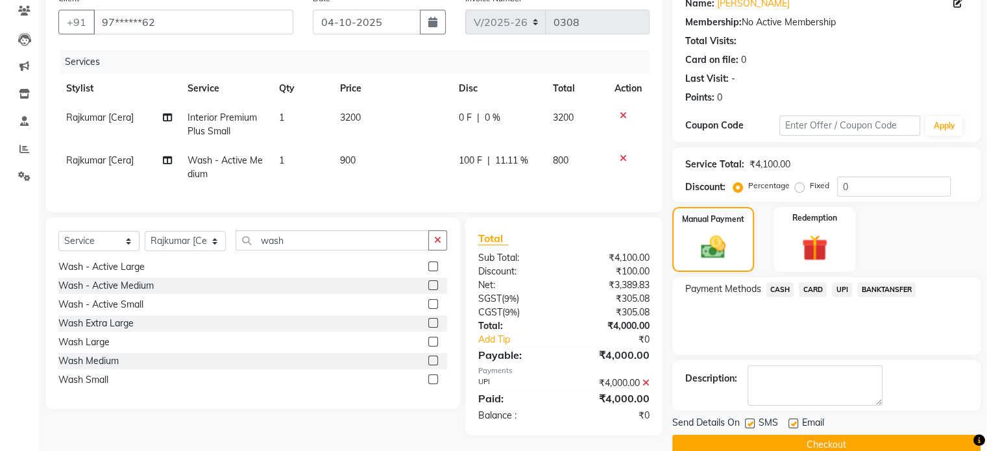
scroll to position [133, 0]
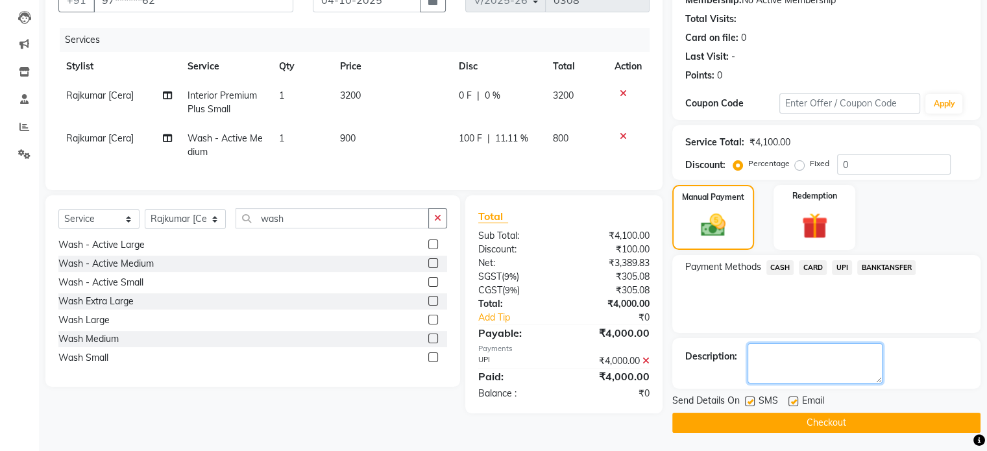
click at [840, 352] on textarea at bounding box center [814, 363] width 135 height 40
type textarea "To match the exact bill amount I have given 100 rupees discount on Wash active."
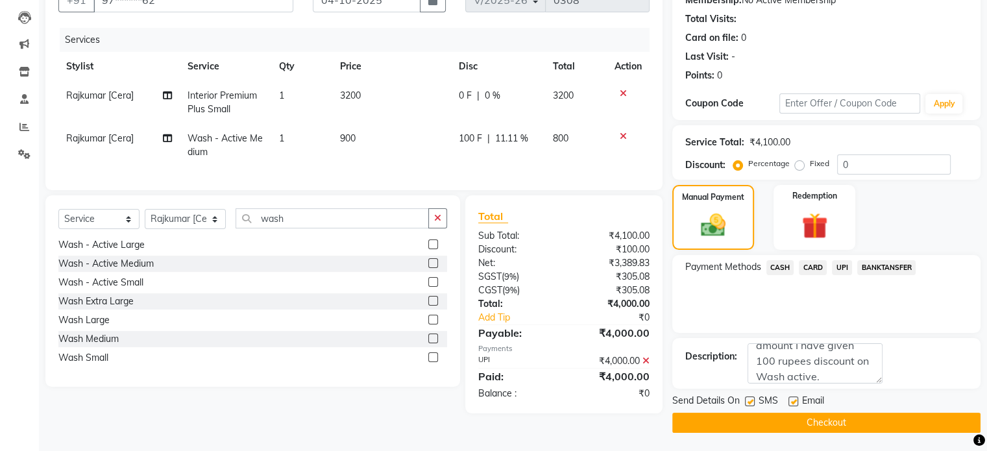
click at [891, 426] on button "Checkout" at bounding box center [826, 423] width 308 height 20
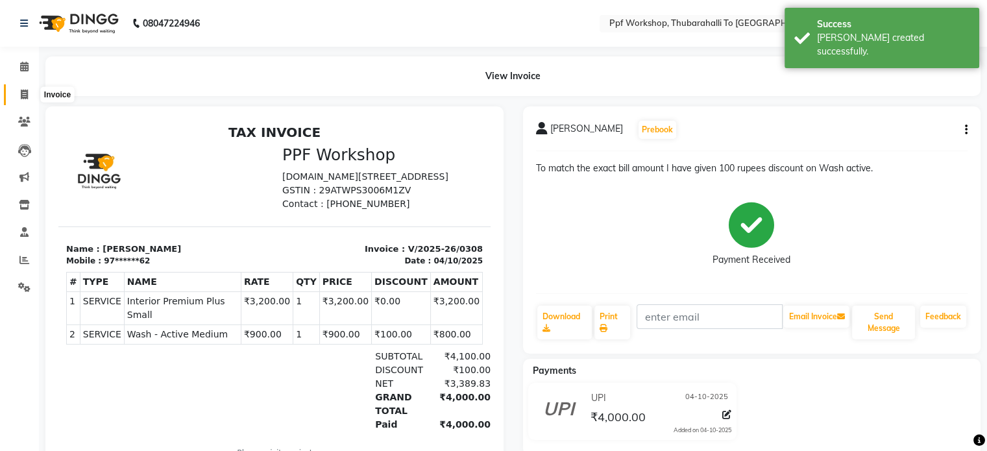
click at [26, 93] on icon at bounding box center [24, 95] width 7 height 10
select select "service"
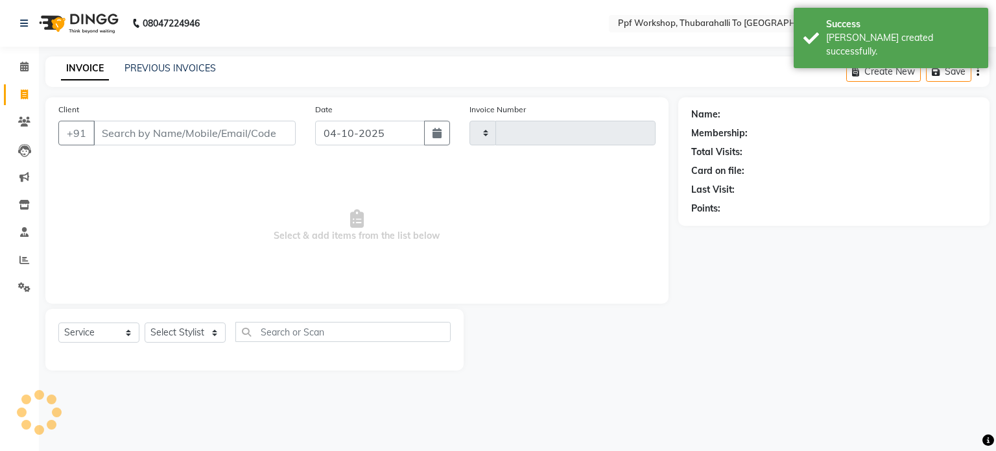
type input "0309"
select select "8339"
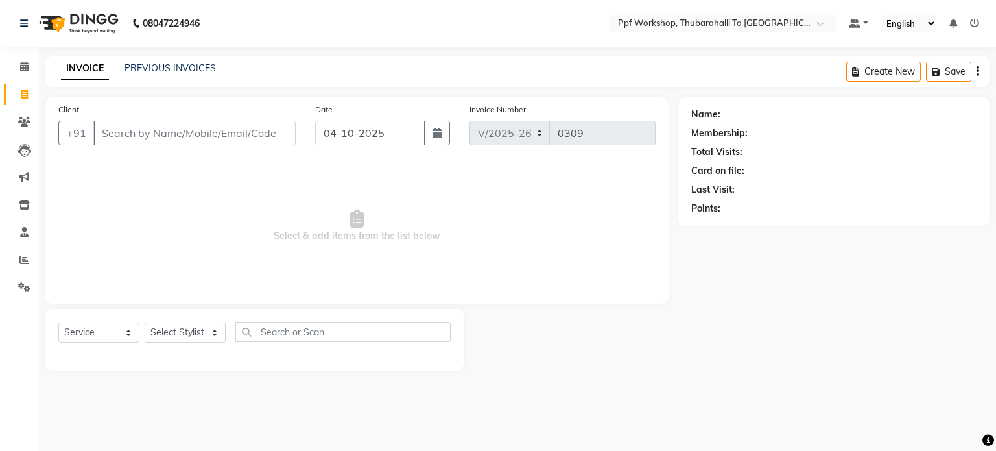
click at [167, 76] on div "INVOICE PREVIOUS INVOICES" at bounding box center [138, 69] width 186 height 15
click at [166, 67] on link "PREVIOUS INVOICES" at bounding box center [170, 68] width 91 height 12
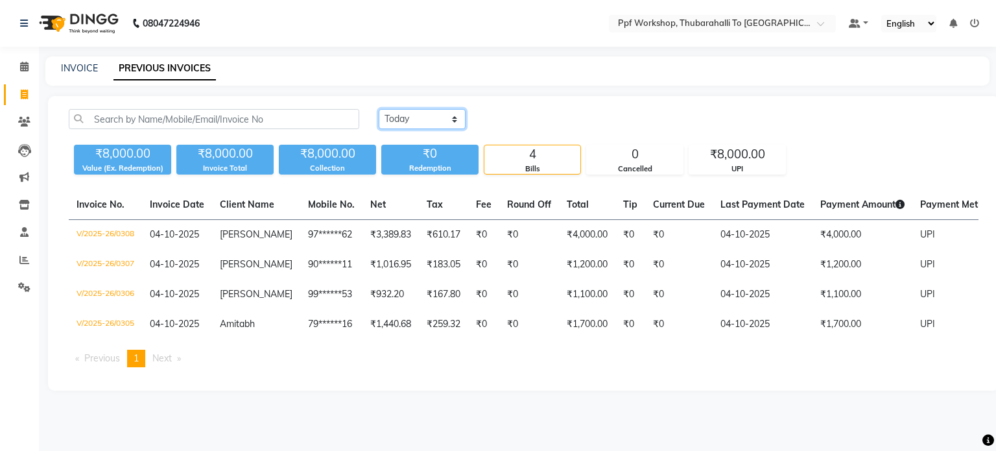
click at [400, 115] on select "[DATE] [DATE] Custom Range" at bounding box center [422, 119] width 87 height 20
select select "range"
click at [379, 109] on select "[DATE] [DATE] Custom Range" at bounding box center [422, 119] width 87 height 20
click at [536, 121] on input "04-10-2025" at bounding box center [528, 119] width 91 height 18
select select "10"
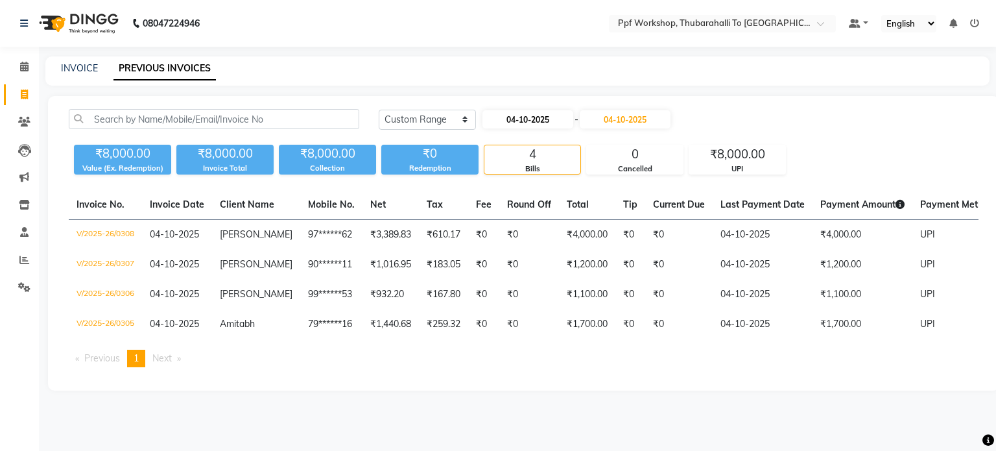
select select "2025"
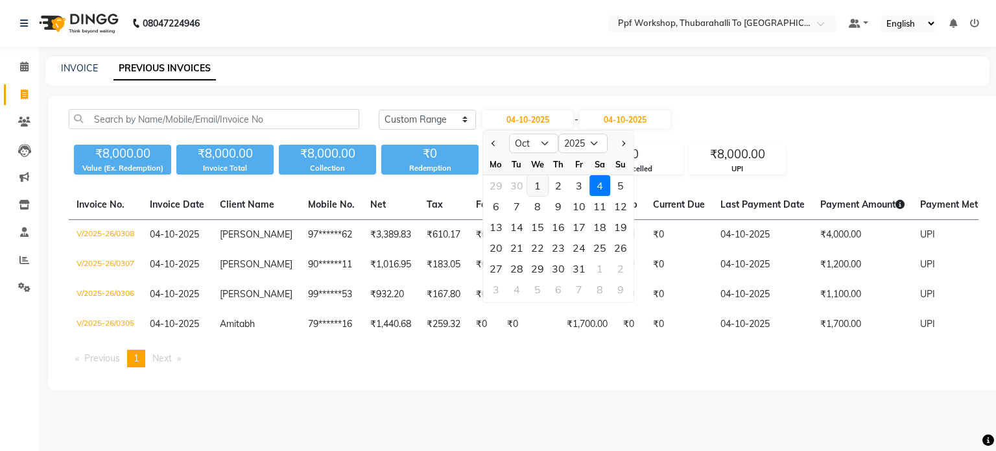
click at [532, 186] on div "1" at bounding box center [537, 185] width 21 height 21
type input "01-10-2025"
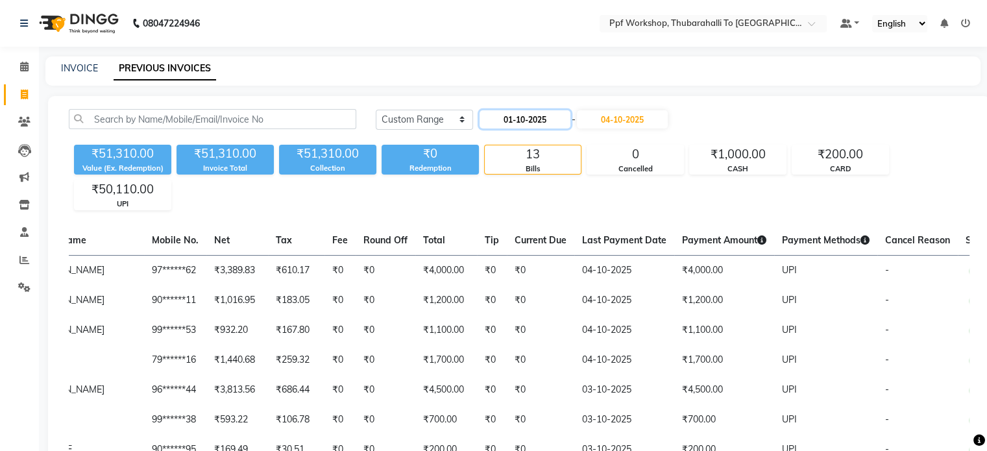
click at [524, 115] on input "01-10-2025" at bounding box center [524, 119] width 91 height 18
select select "10"
select select "2025"
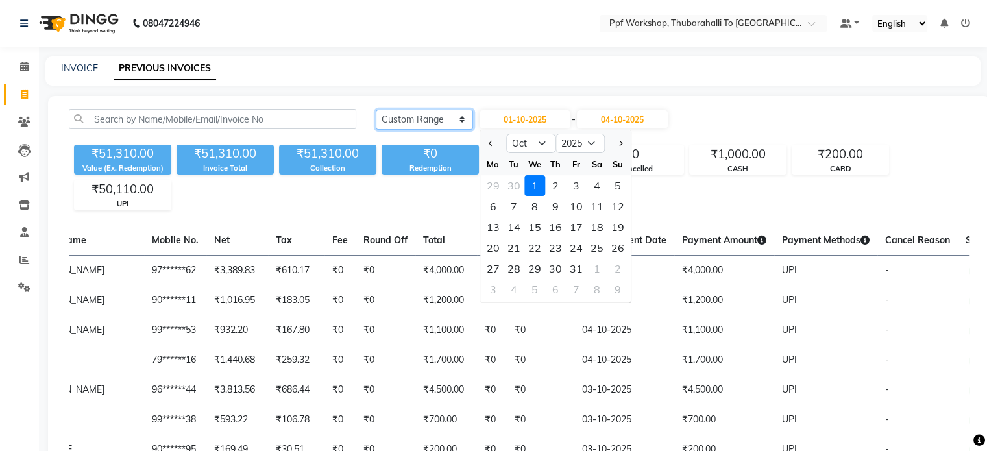
click at [436, 123] on select "[DATE] [DATE] Custom Range" at bounding box center [424, 120] width 97 height 20
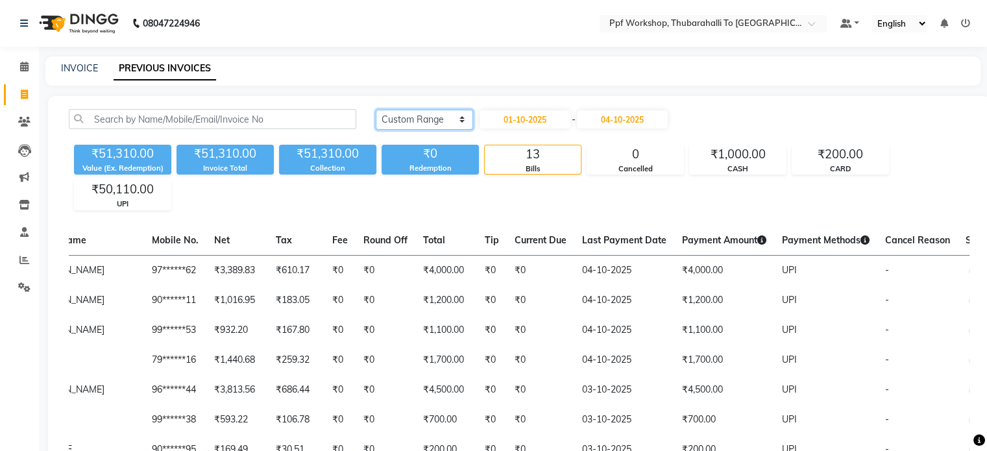
click at [416, 124] on select "[DATE] [DATE] Custom Range" at bounding box center [424, 120] width 97 height 20
click at [376, 110] on select "[DATE] [DATE] Custom Range" at bounding box center [424, 120] width 97 height 20
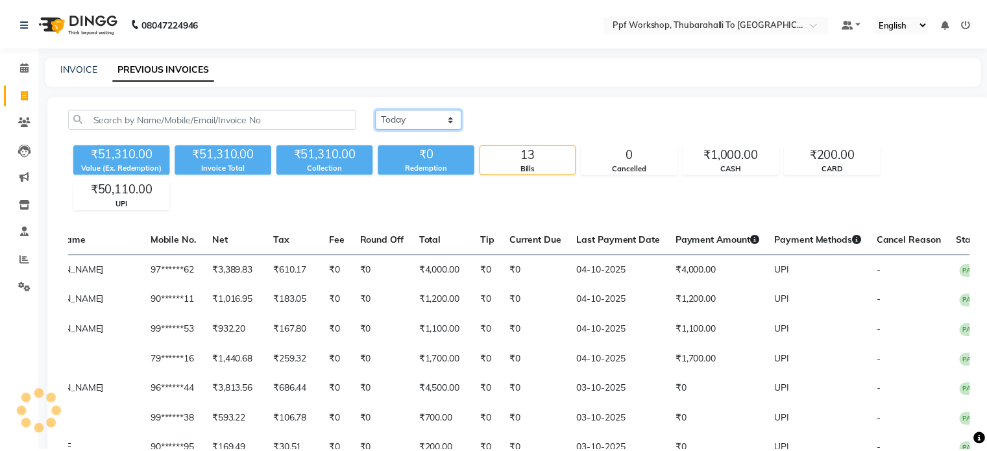
scroll to position [0, 160]
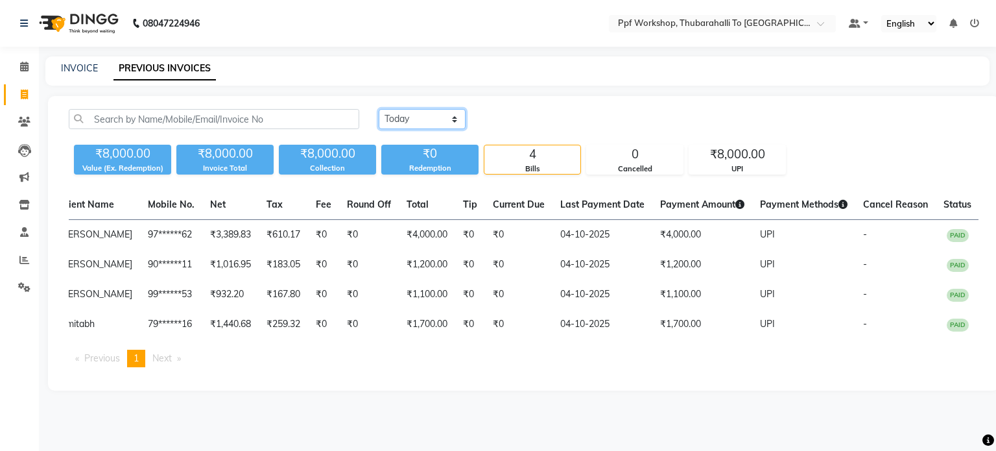
click at [429, 113] on select "[DATE] [DATE] Custom Range" at bounding box center [422, 119] width 87 height 20
select select "range"
click at [379, 109] on select "[DATE] [DATE] Custom Range" at bounding box center [422, 119] width 87 height 20
click at [547, 115] on input "04-10-2025" at bounding box center [528, 119] width 91 height 18
select select "10"
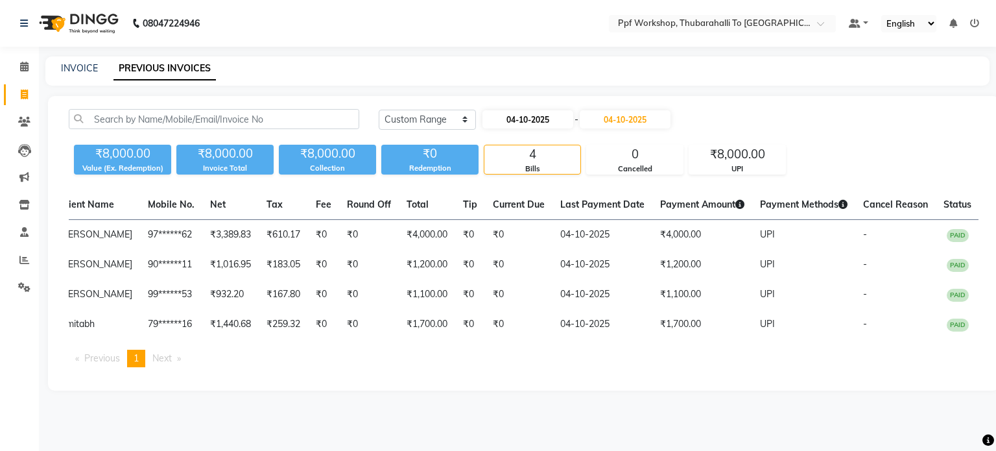
select select "2025"
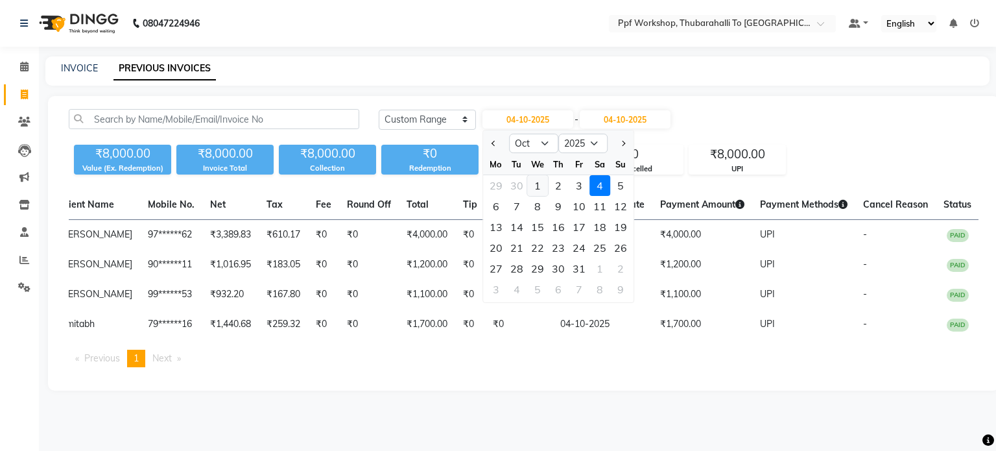
click at [536, 183] on div "1" at bounding box center [537, 185] width 21 height 21
type input "01-10-2025"
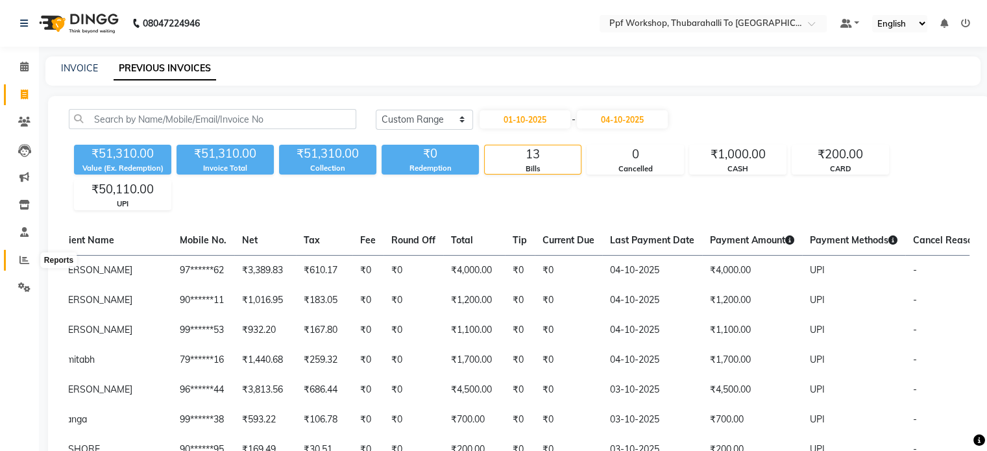
click at [29, 264] on icon at bounding box center [24, 260] width 10 height 10
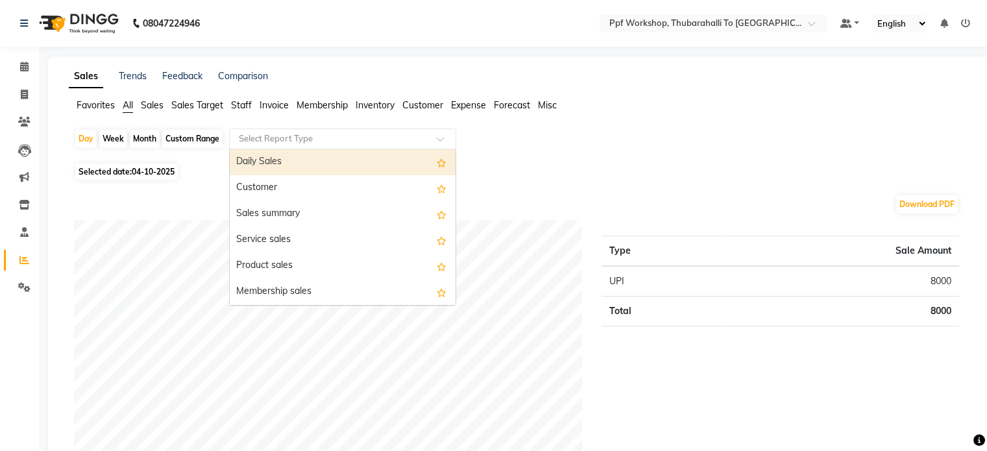
click at [277, 138] on input "text" at bounding box center [329, 138] width 187 height 13
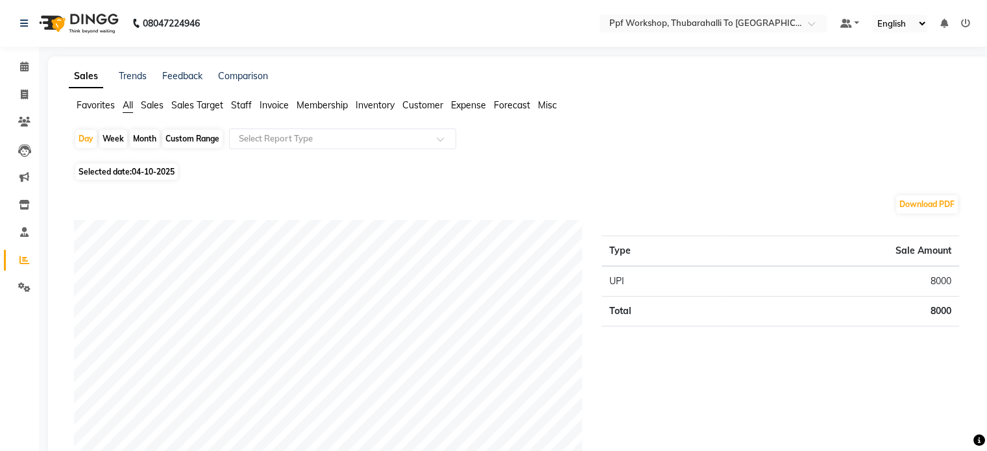
click at [145, 142] on div "Month" at bounding box center [145, 139] width 30 height 18
select select "10"
select select "2025"
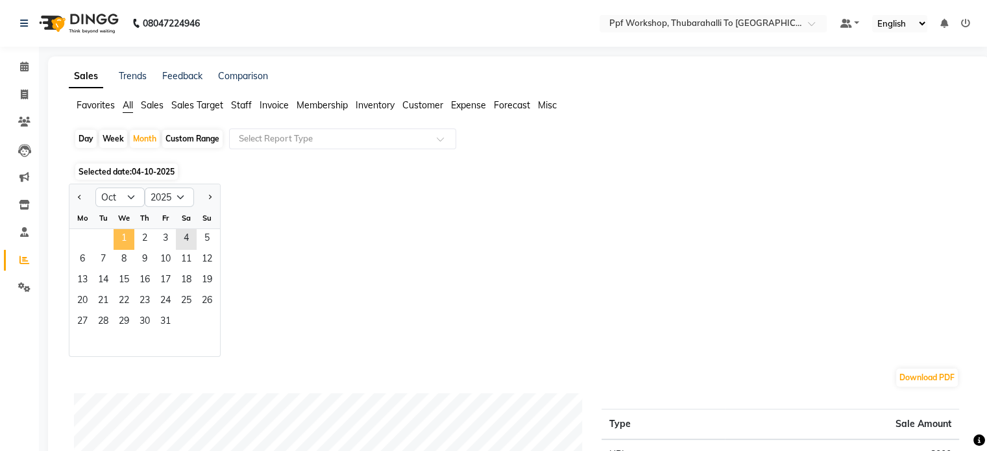
click at [118, 237] on span "1" at bounding box center [124, 239] width 21 height 21
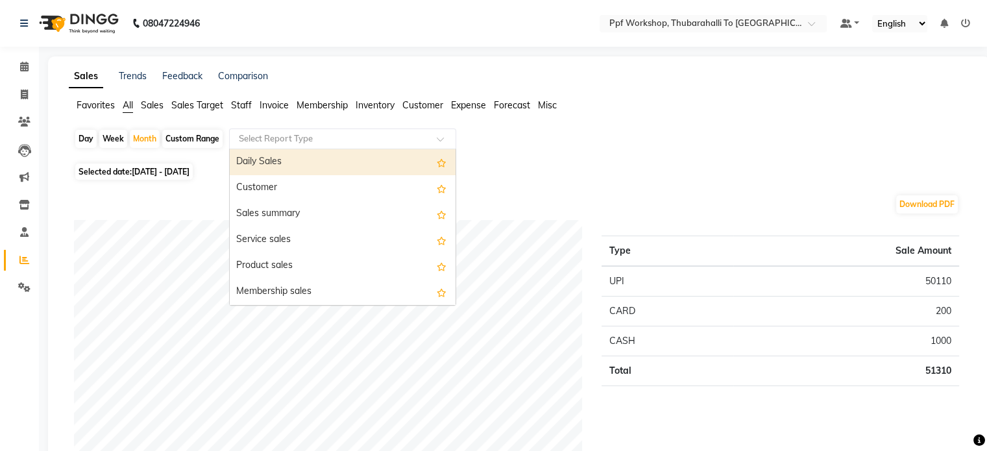
click at [300, 136] on input "text" at bounding box center [329, 138] width 187 height 13
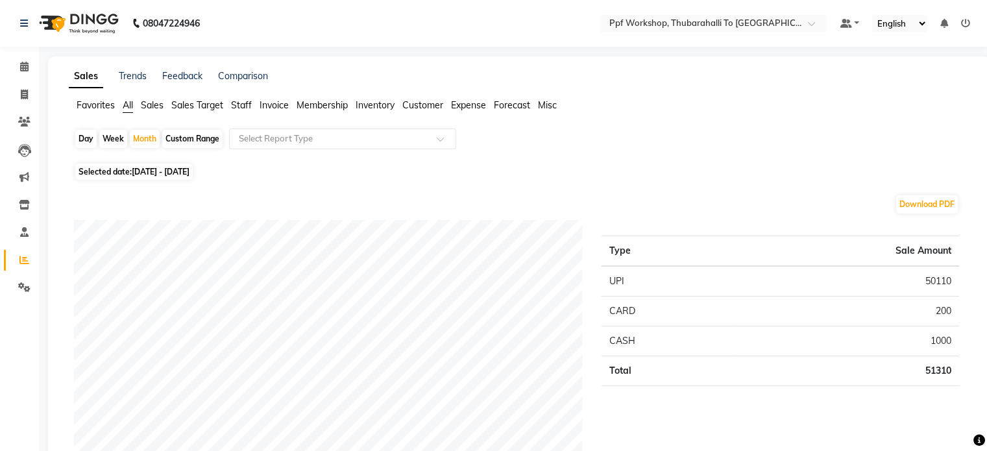
click at [75, 105] on ul "Favorites All Sales Sales Target Staff Invoice Membership Inventory Customer Ex…" at bounding box center [519, 106] width 900 height 14
click at [88, 106] on span "Favorites" at bounding box center [96, 105] width 38 height 12
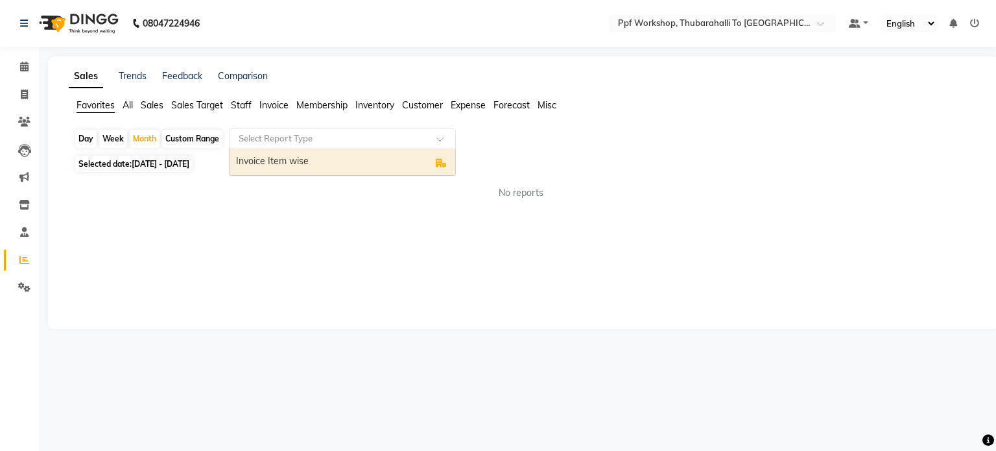
click at [256, 134] on input "text" at bounding box center [329, 138] width 187 height 13
click at [256, 160] on div "Invoice Item wise" at bounding box center [343, 162] width 226 height 26
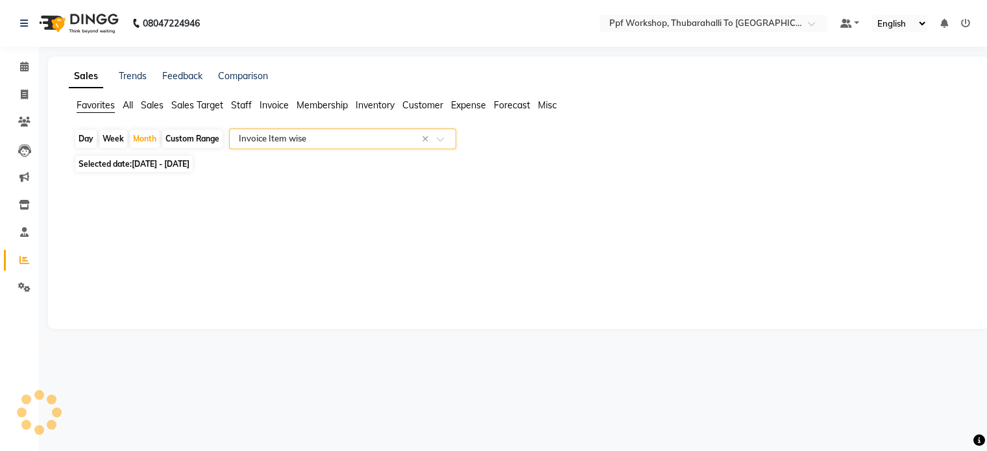
select select "filtered_report"
select select "csv"
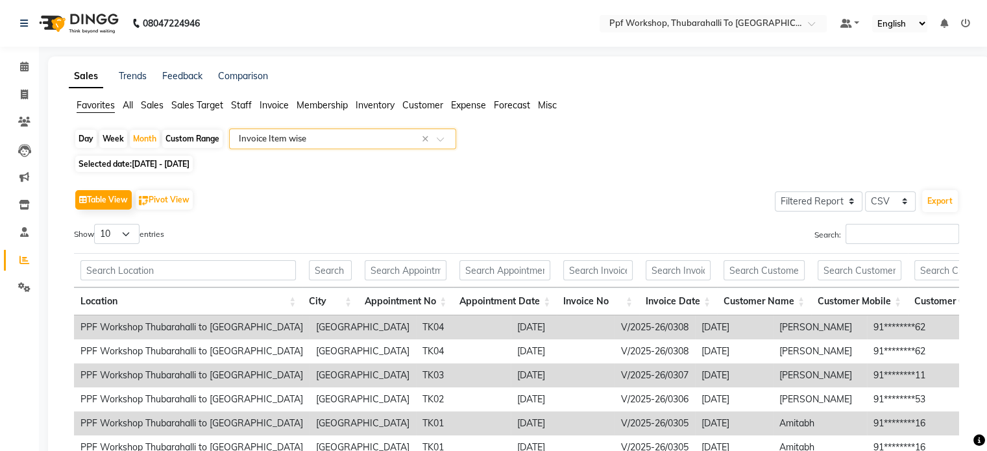
type input "*"
